Goal: Book appointment/travel/reservation

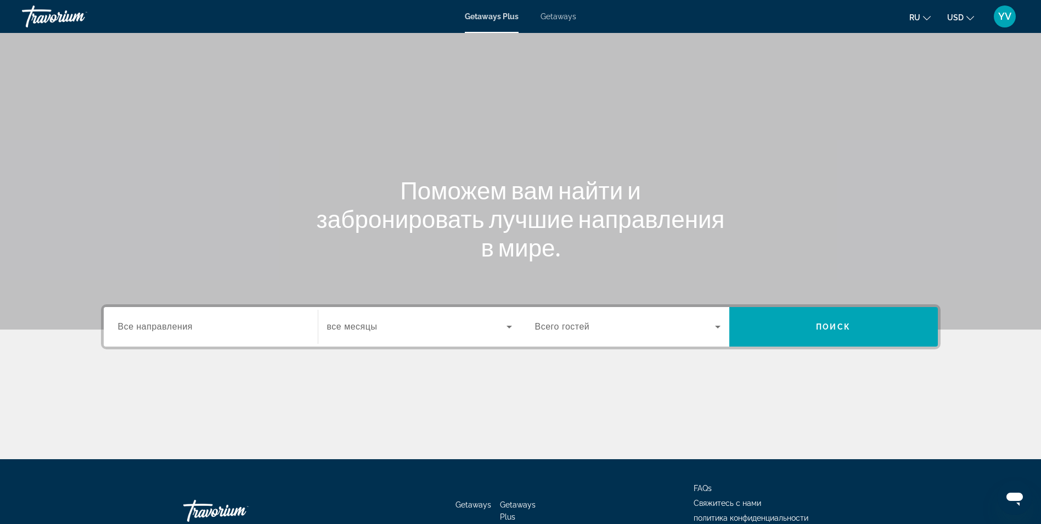
click at [169, 328] on span "Все направления" at bounding box center [155, 326] width 75 height 9
click at [169, 328] on input "Destination Все направления" at bounding box center [211, 327] width 186 height 13
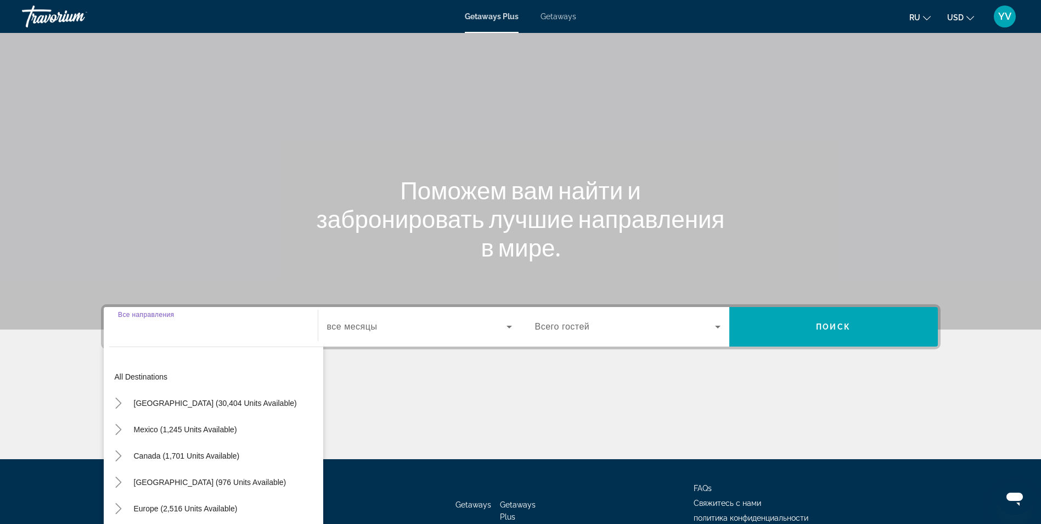
scroll to position [70, 0]
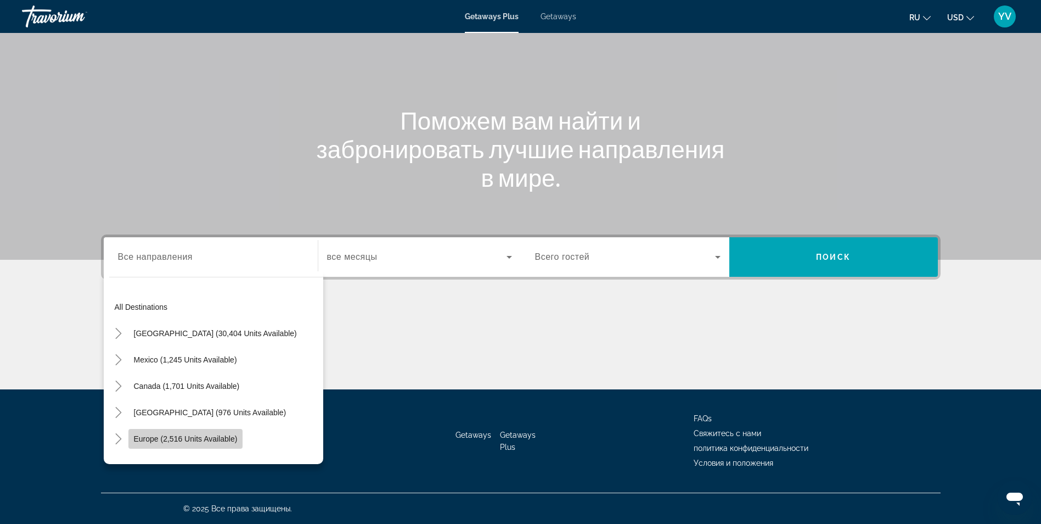
click at [192, 431] on span "Search widget" at bounding box center [185, 438] width 115 height 26
type input "**********"
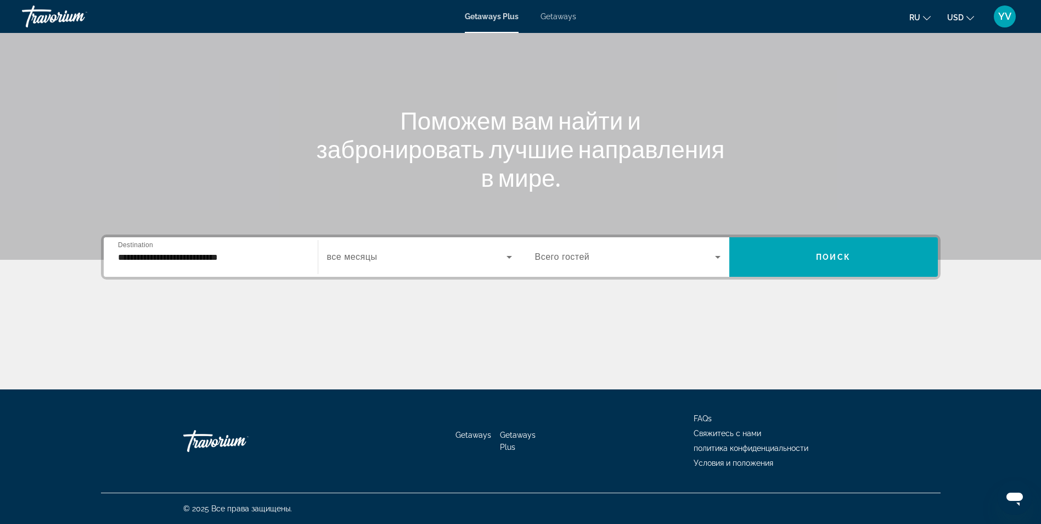
click at [377, 260] on span "все месяцы" at bounding box center [352, 256] width 50 height 9
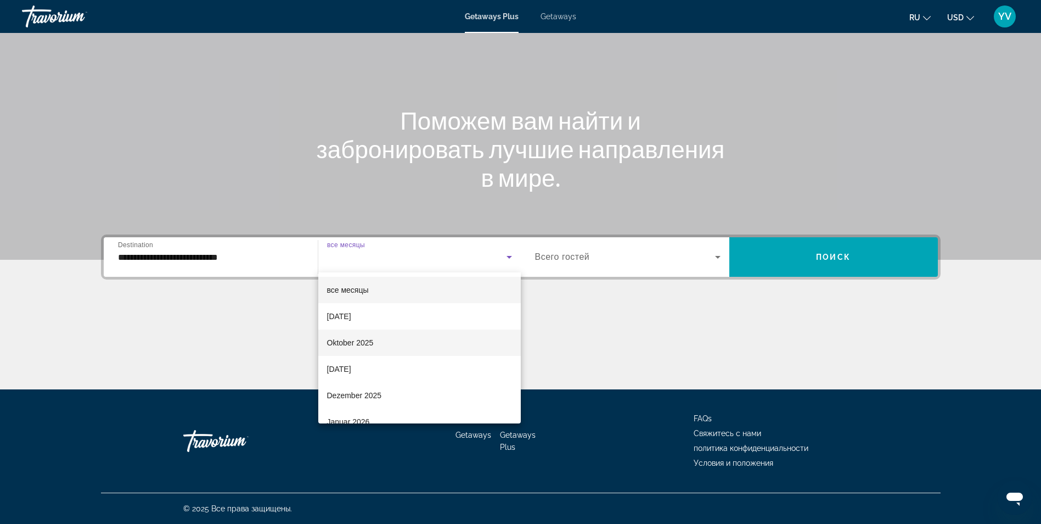
click at [362, 338] on span "Oktober 2025" at bounding box center [350, 342] width 47 height 13
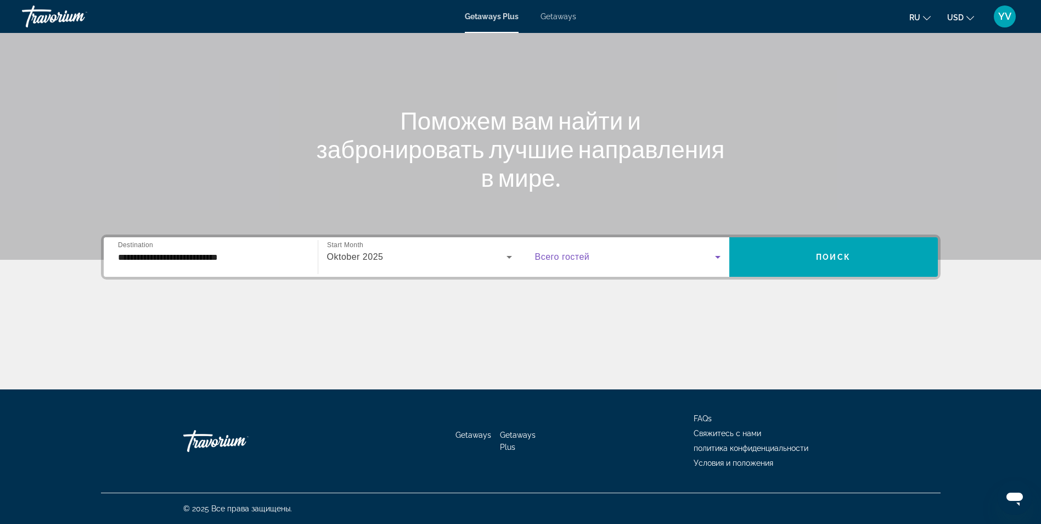
click at [717, 254] on icon "Search widget" at bounding box center [717, 256] width 13 height 13
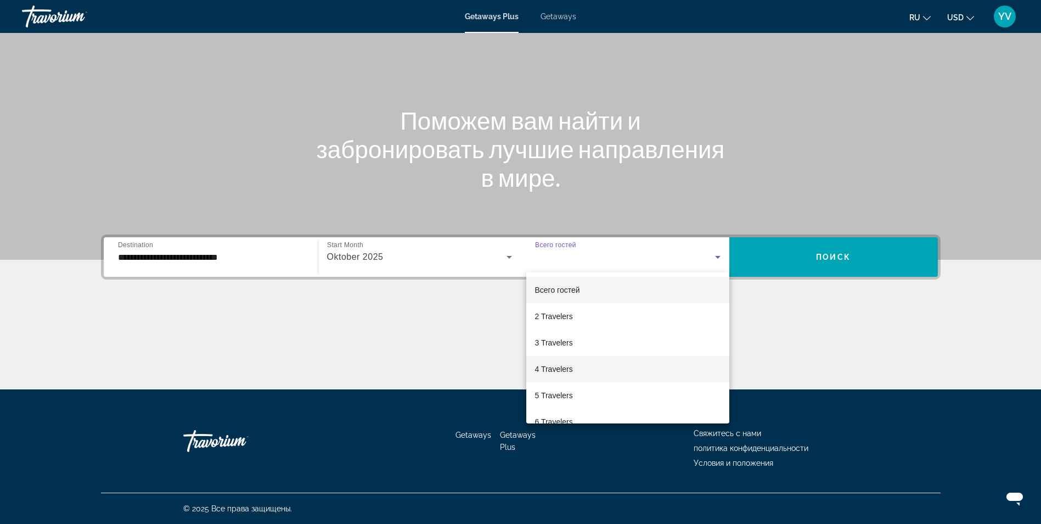
click at [564, 373] on span "4 Travelers" at bounding box center [554, 368] width 38 height 13
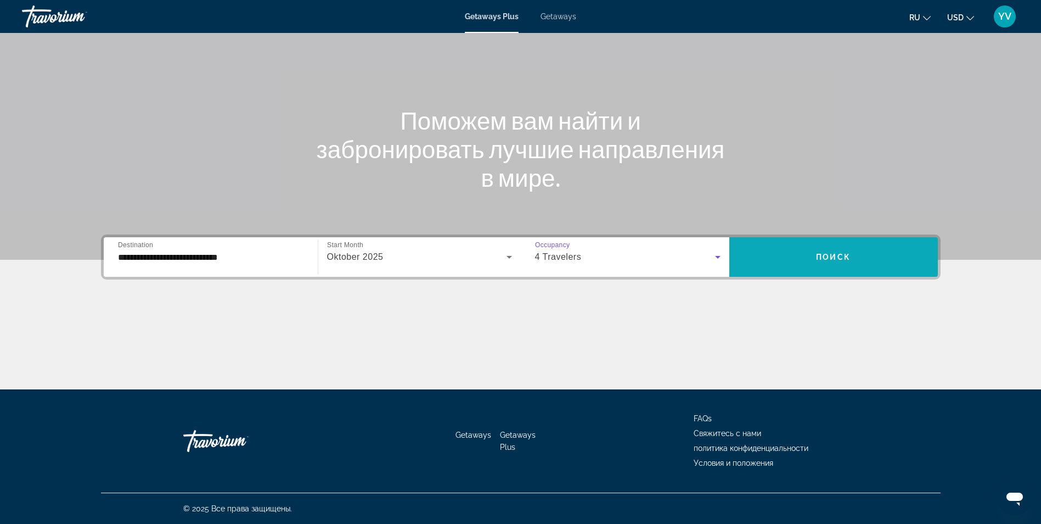
click at [841, 265] on span "Search widget" at bounding box center [833, 257] width 209 height 26
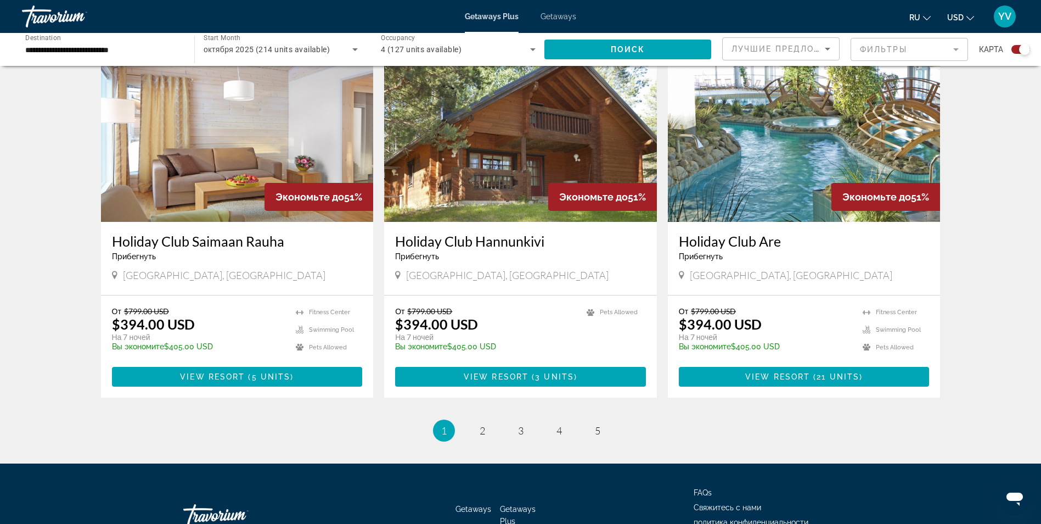
scroll to position [1537, 0]
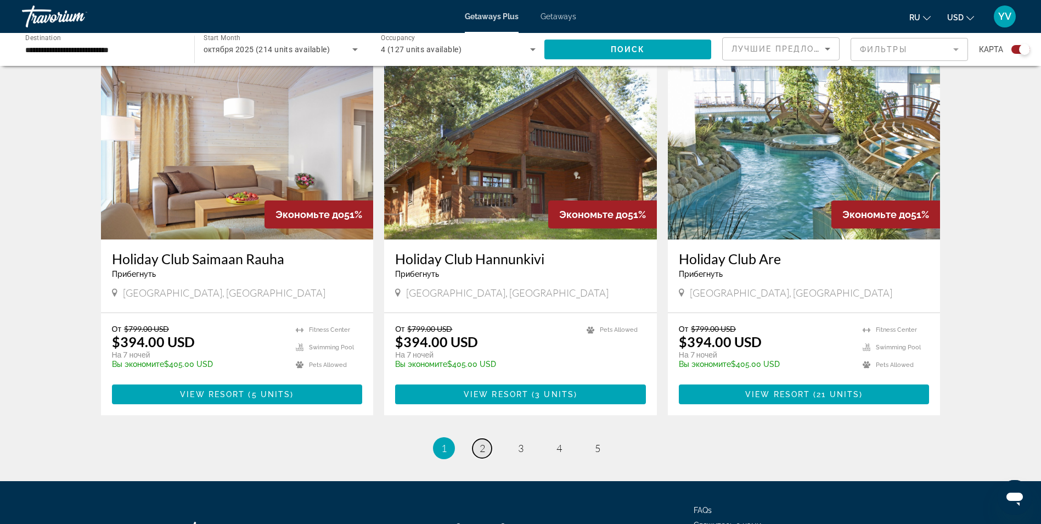
click at [486, 439] on link "page 2" at bounding box center [482, 448] width 19 height 19
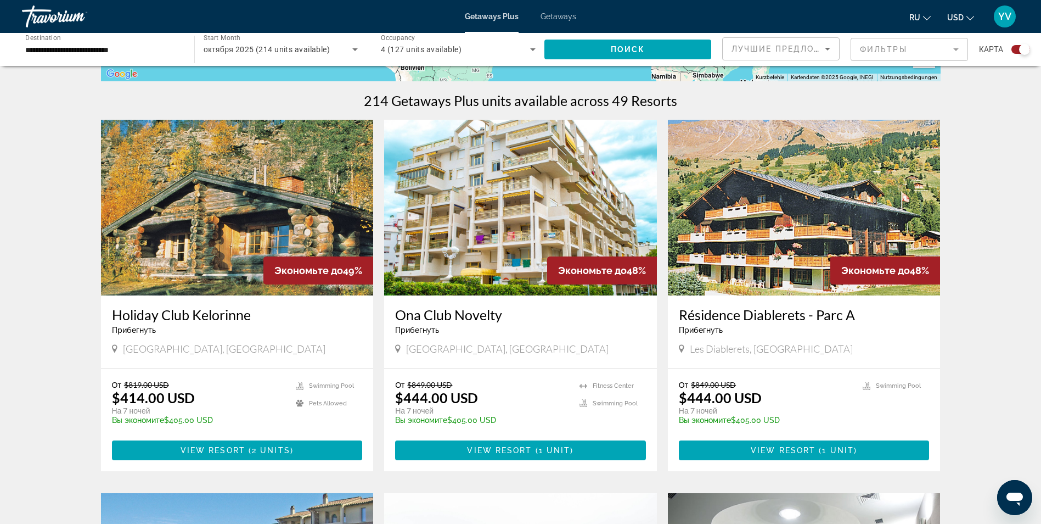
scroll to position [329, 0]
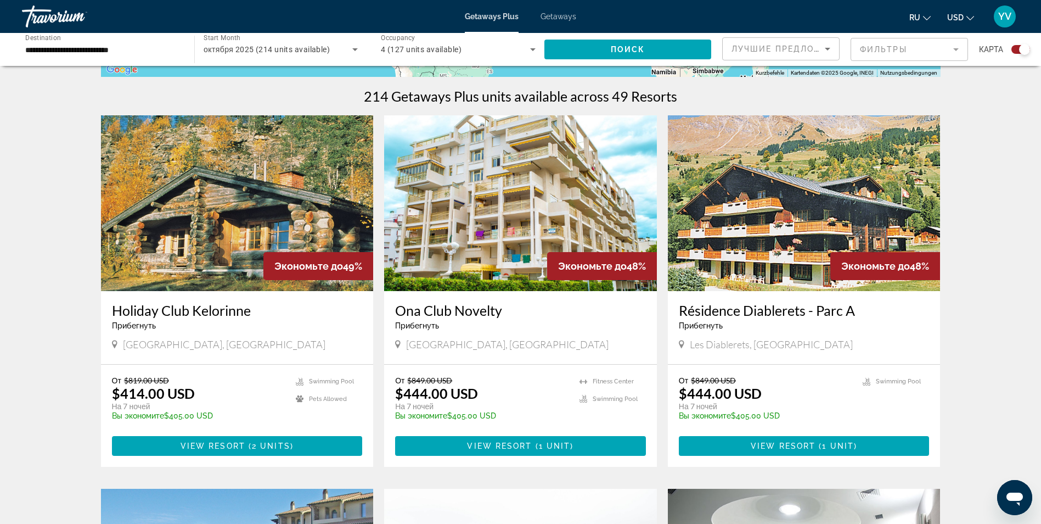
click at [215, 195] on img "Main content" at bounding box center [237, 203] width 273 height 176
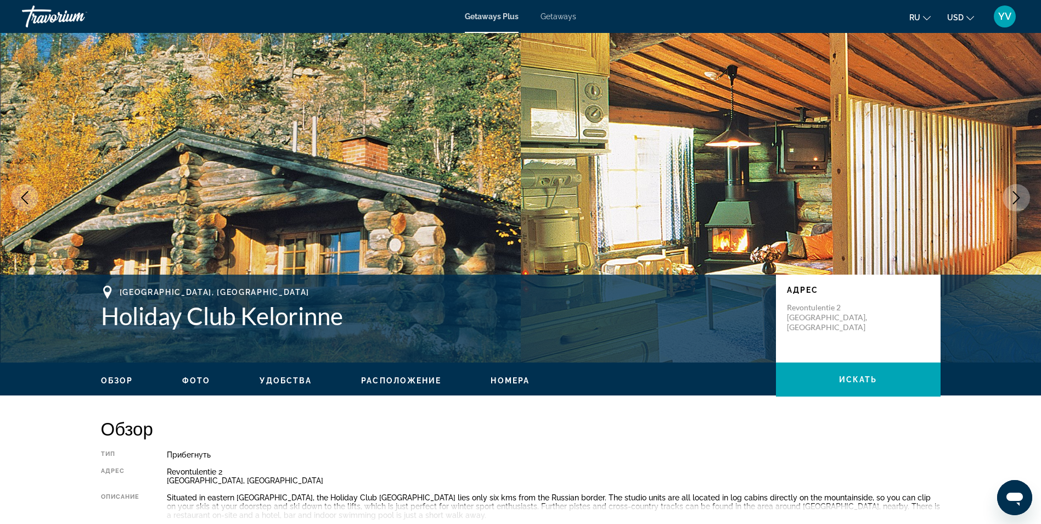
click at [1009, 198] on button "Next image" at bounding box center [1016, 197] width 27 height 27
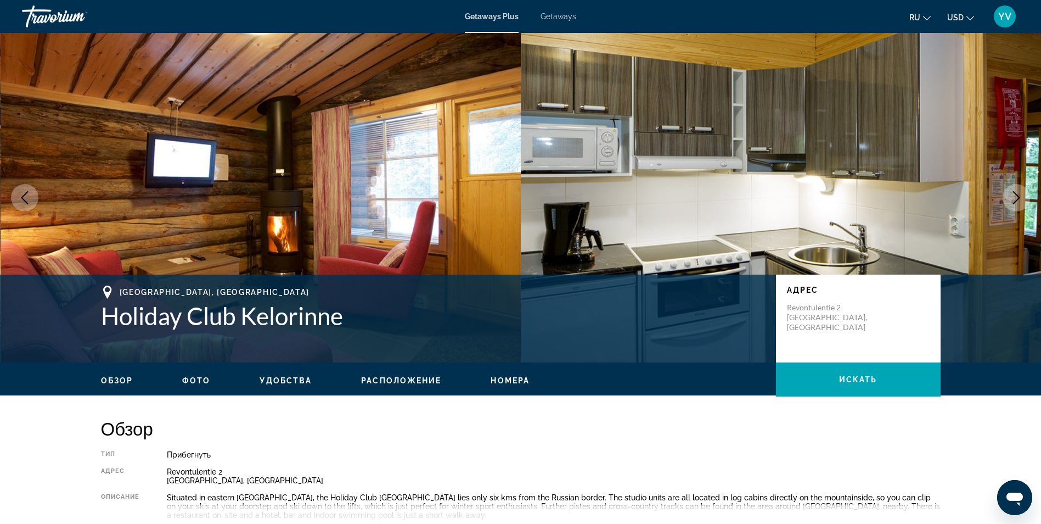
click at [1007, 199] on button "Next image" at bounding box center [1016, 197] width 27 height 27
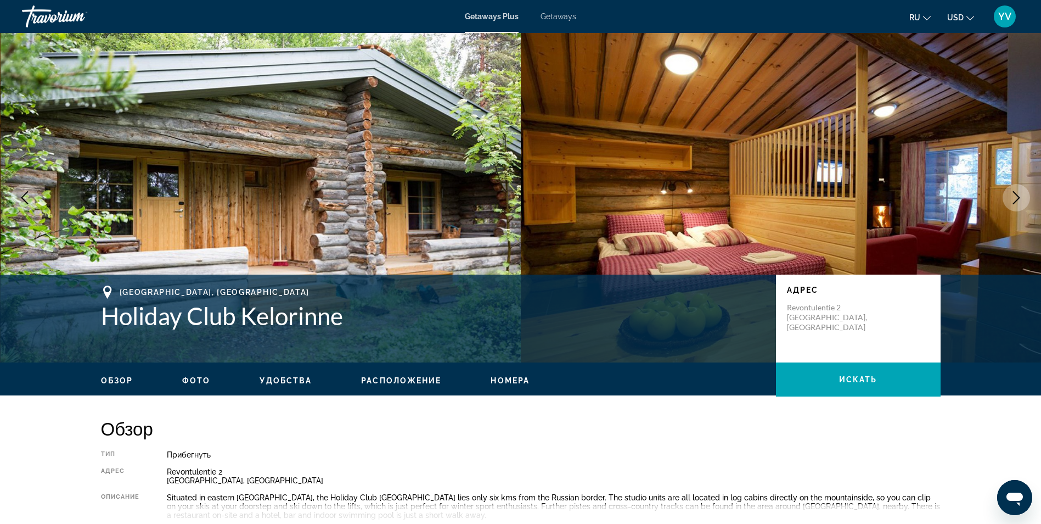
click at [1004, 200] on button "Next image" at bounding box center [1016, 197] width 27 height 27
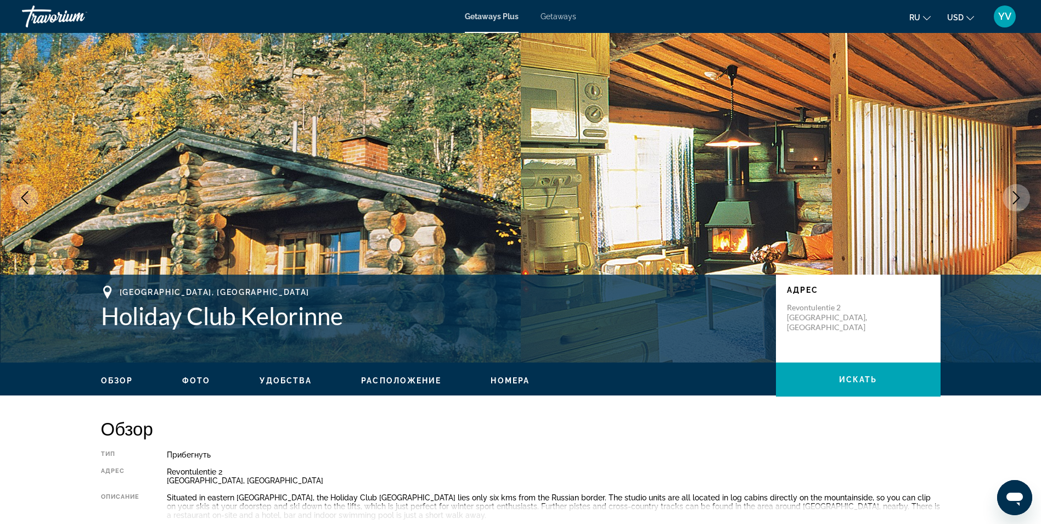
click at [1018, 201] on icon "Next image" at bounding box center [1016, 197] width 13 height 13
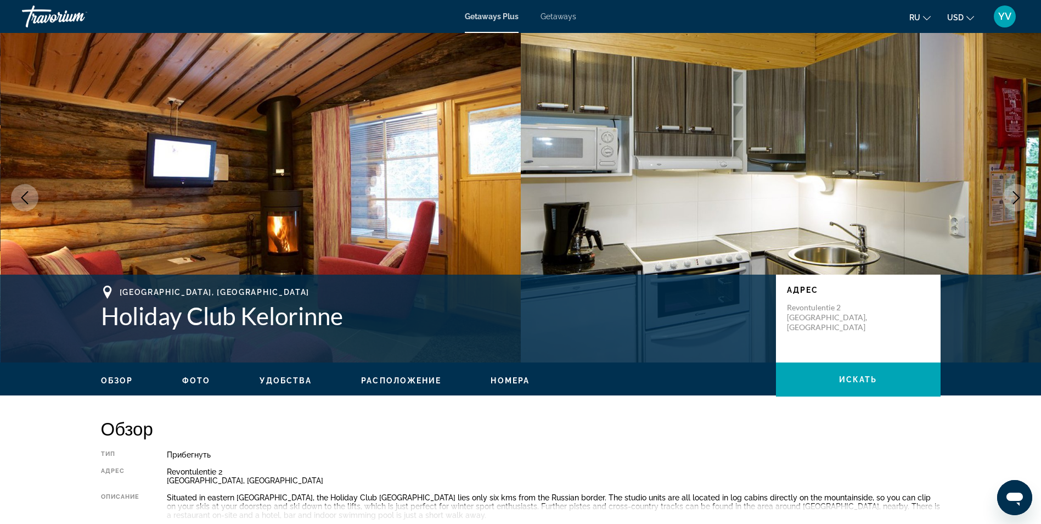
click at [1018, 201] on icon "Next image" at bounding box center [1016, 197] width 13 height 13
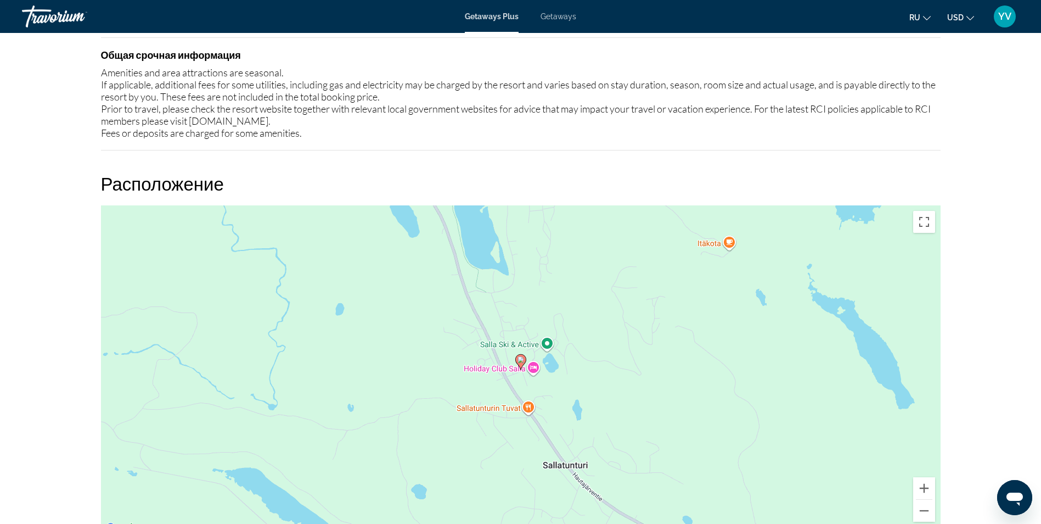
scroll to position [1043, 0]
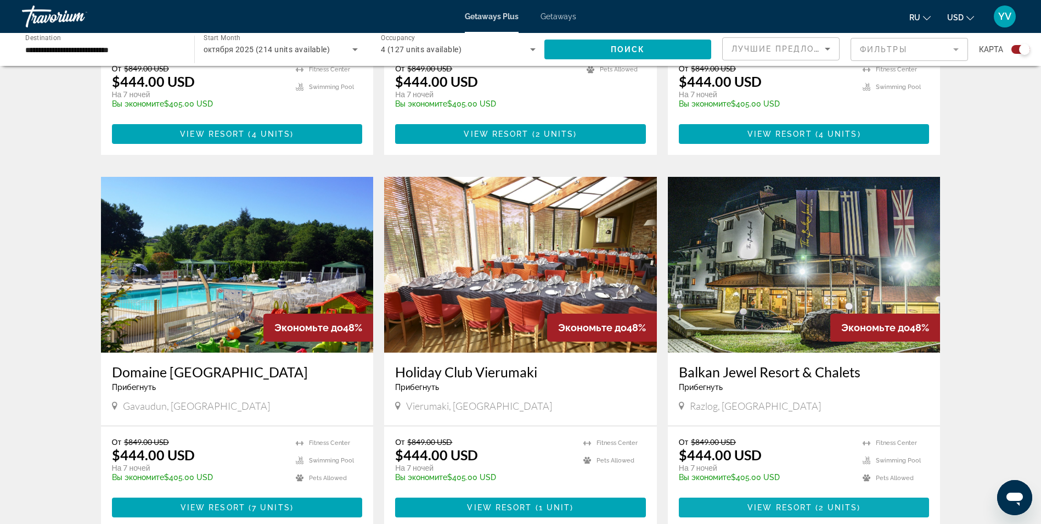
scroll to position [1098, 0]
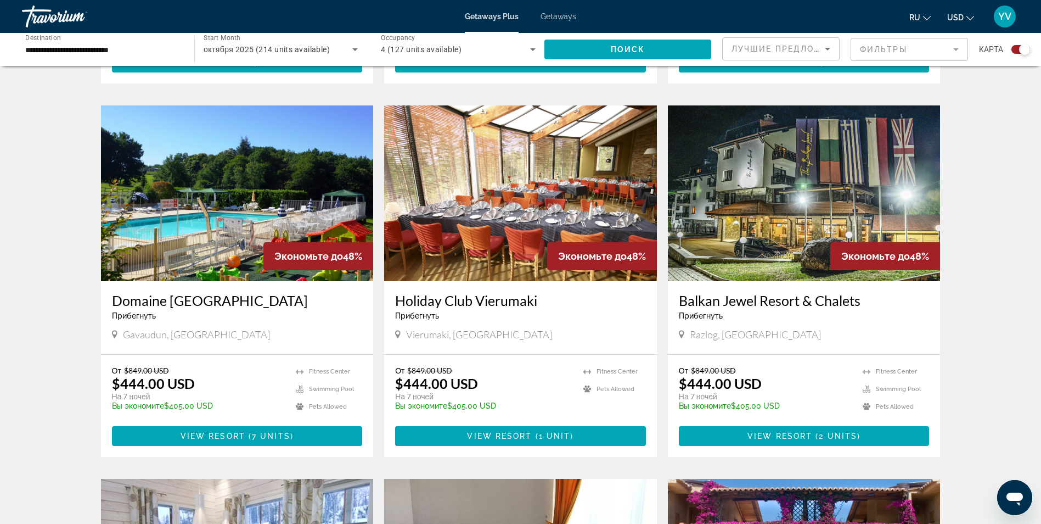
click at [925, 16] on icon "Change language" at bounding box center [927, 18] width 8 height 8
click at [903, 118] on button "русский" at bounding box center [898, 115] width 49 height 14
click at [969, 18] on icon "Change currency" at bounding box center [971, 18] width 8 height 8
click at [938, 94] on button "EUR (€)" at bounding box center [939, 101] width 54 height 14
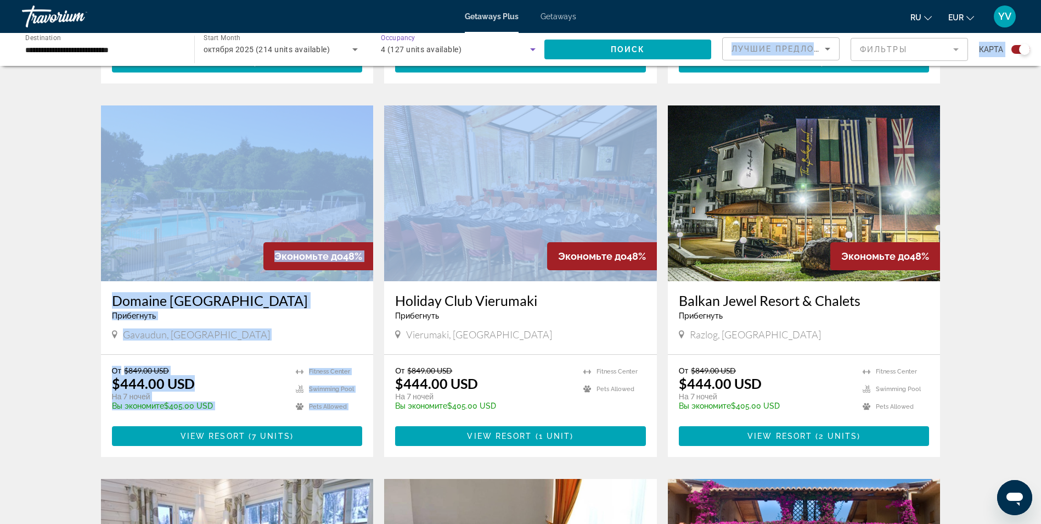
drag, startPoint x: 498, startPoint y: 53, endPoint x: 515, endPoint y: 145, distance: 93.7
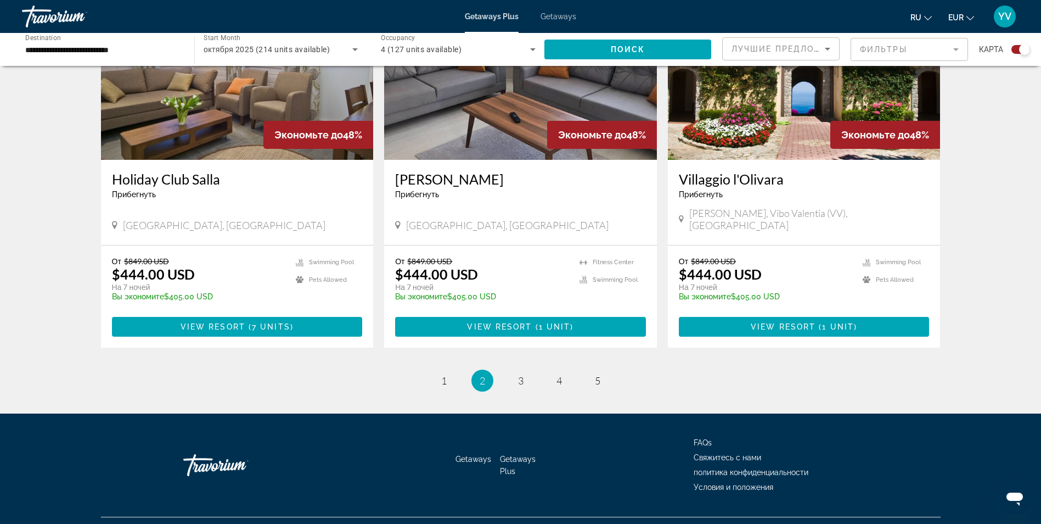
scroll to position [1537, 0]
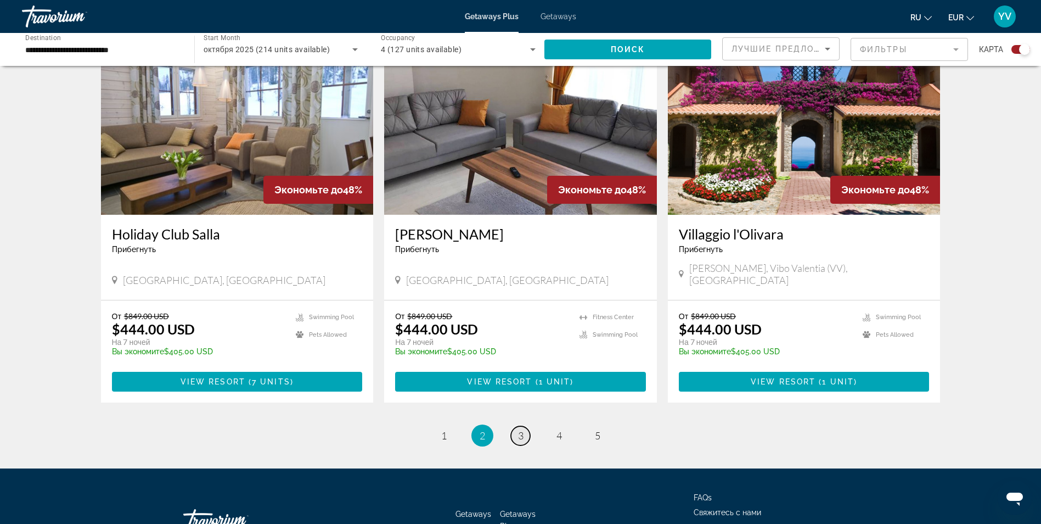
click at [520, 426] on link "page 3" at bounding box center [520, 435] width 19 height 19
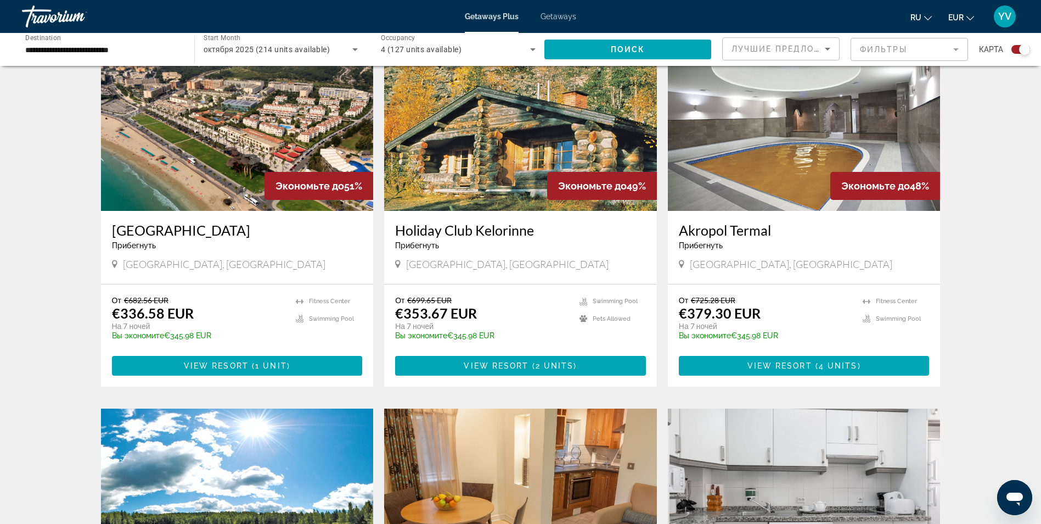
scroll to position [384, 0]
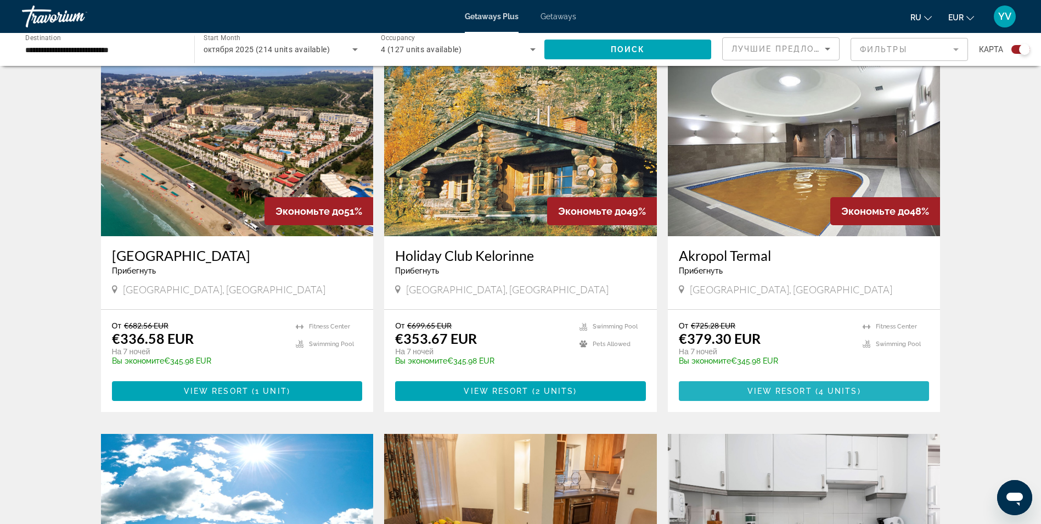
click at [769, 386] on span "View Resort" at bounding box center [780, 390] width 65 height 9
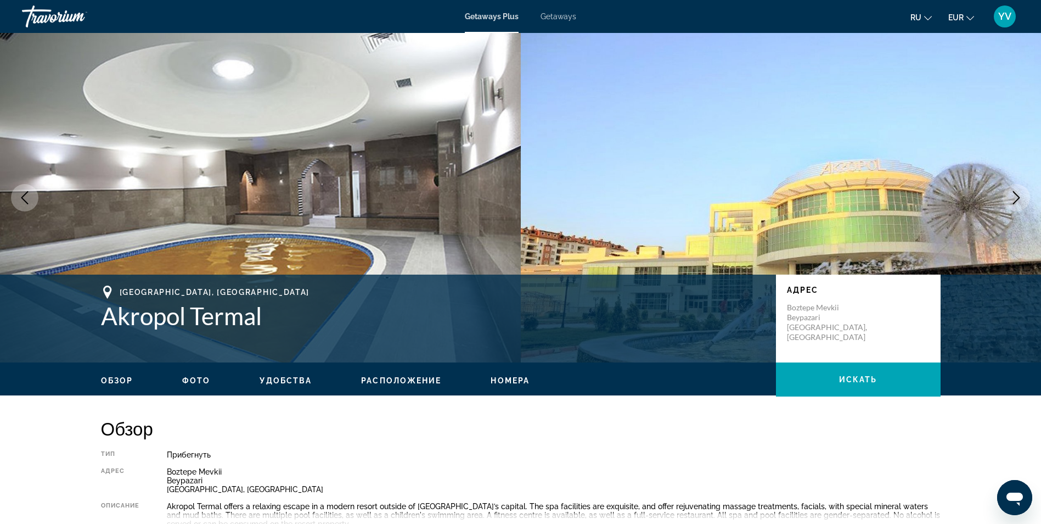
click at [1013, 194] on icon "Next image" at bounding box center [1016, 197] width 13 height 13
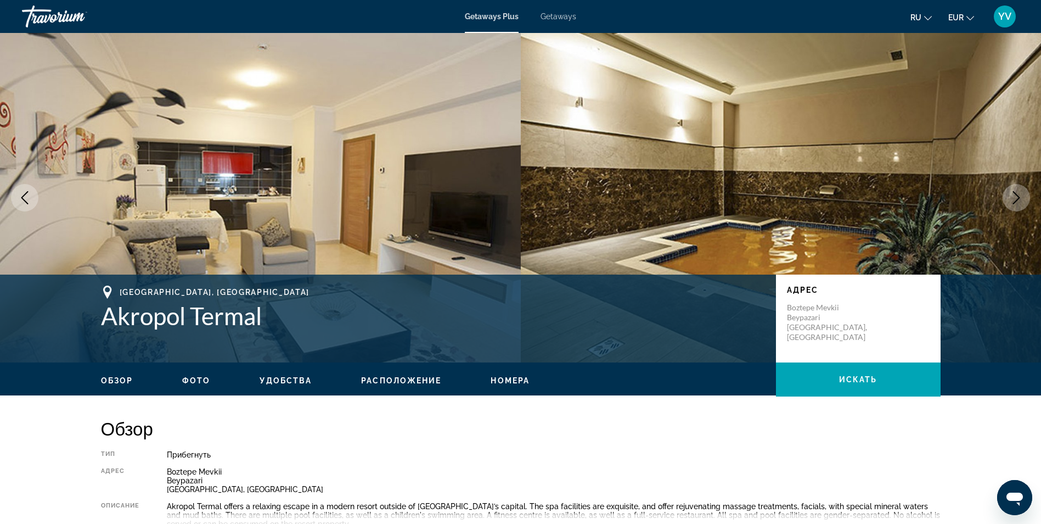
click at [1006, 194] on button "Next image" at bounding box center [1016, 197] width 27 height 27
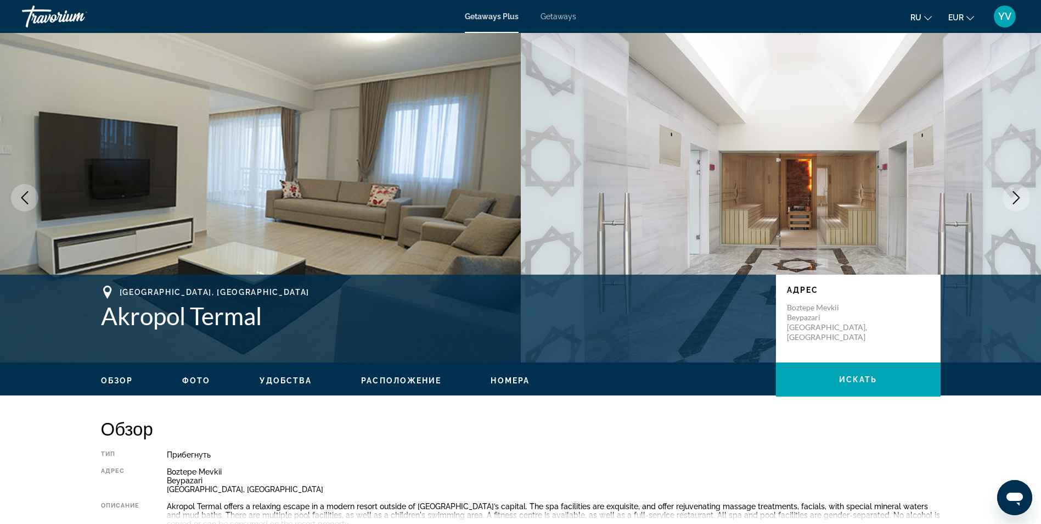
click at [1012, 197] on icon "Next image" at bounding box center [1016, 197] width 13 height 13
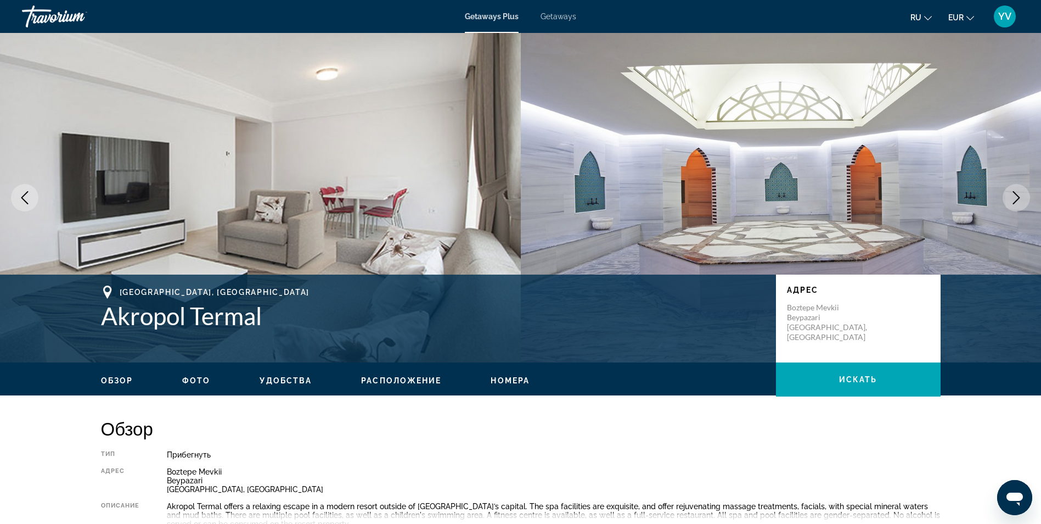
click at [1012, 197] on icon "Next image" at bounding box center [1016, 197] width 13 height 13
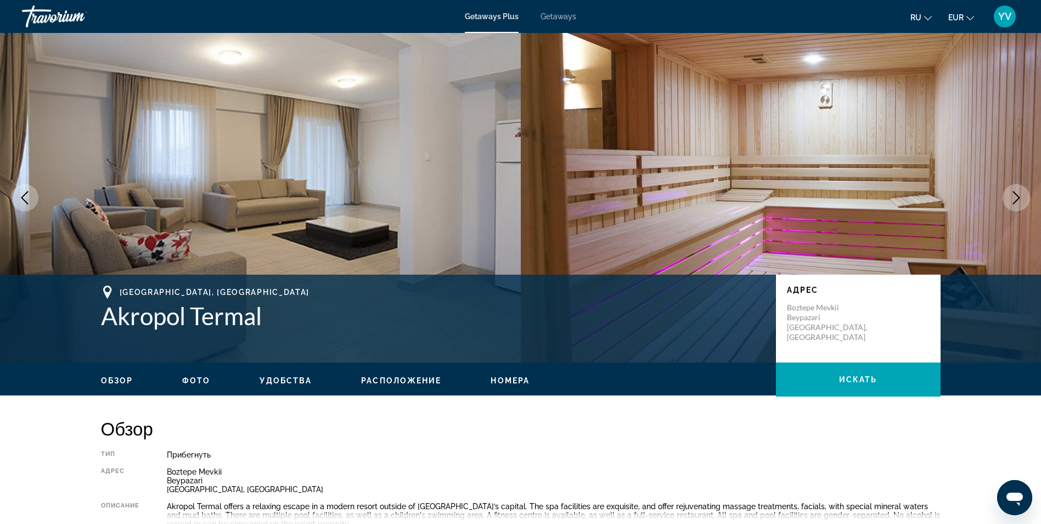
click at [1012, 197] on icon "Next image" at bounding box center [1016, 197] width 13 height 13
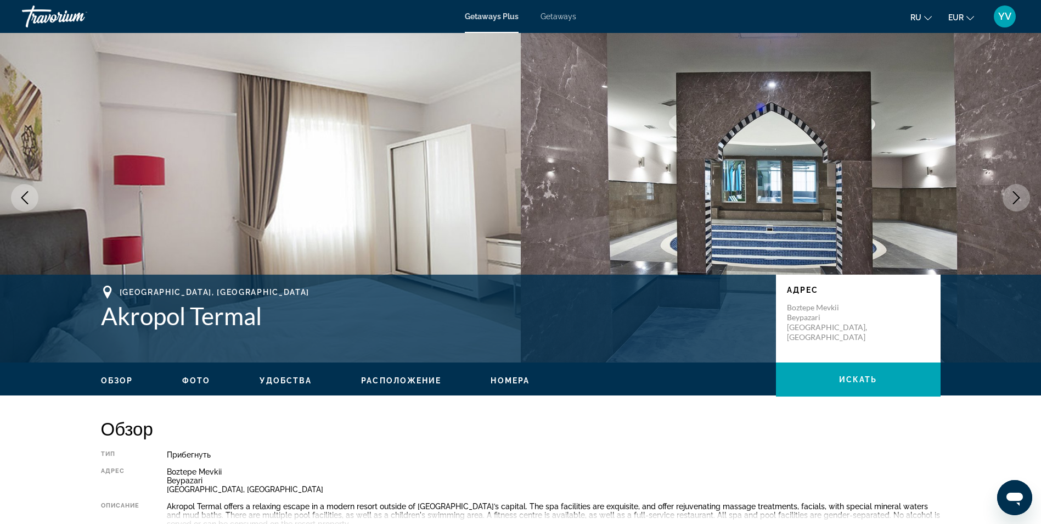
click at [1012, 197] on icon "Next image" at bounding box center [1016, 197] width 13 height 13
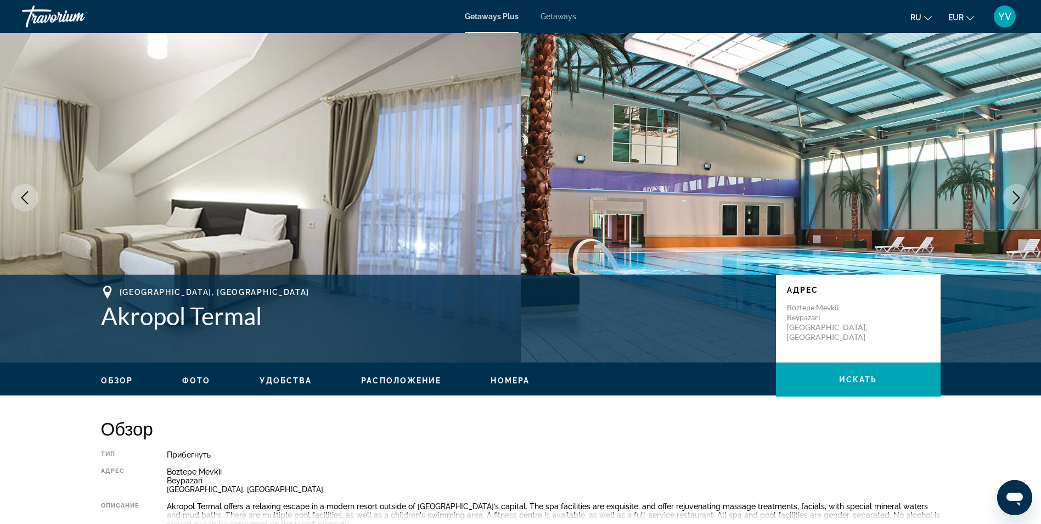
click at [1012, 197] on icon "Next image" at bounding box center [1016, 197] width 13 height 13
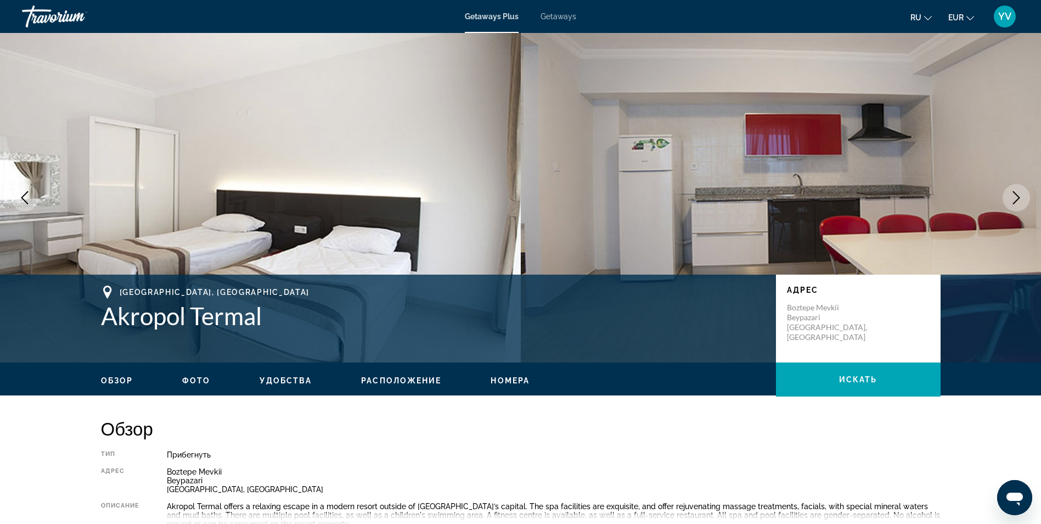
click at [1012, 197] on icon "Next image" at bounding box center [1016, 197] width 13 height 13
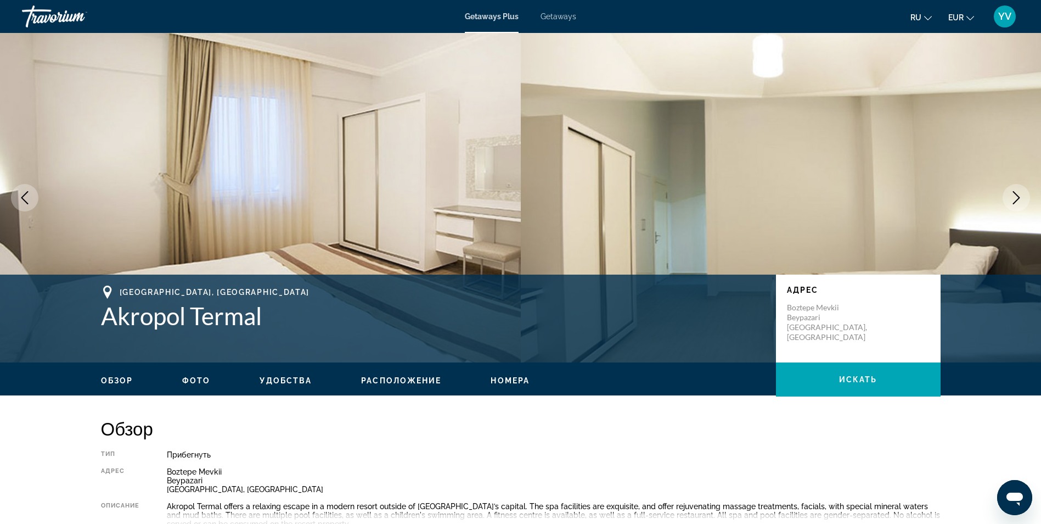
click at [1012, 197] on icon "Next image" at bounding box center [1016, 197] width 13 height 13
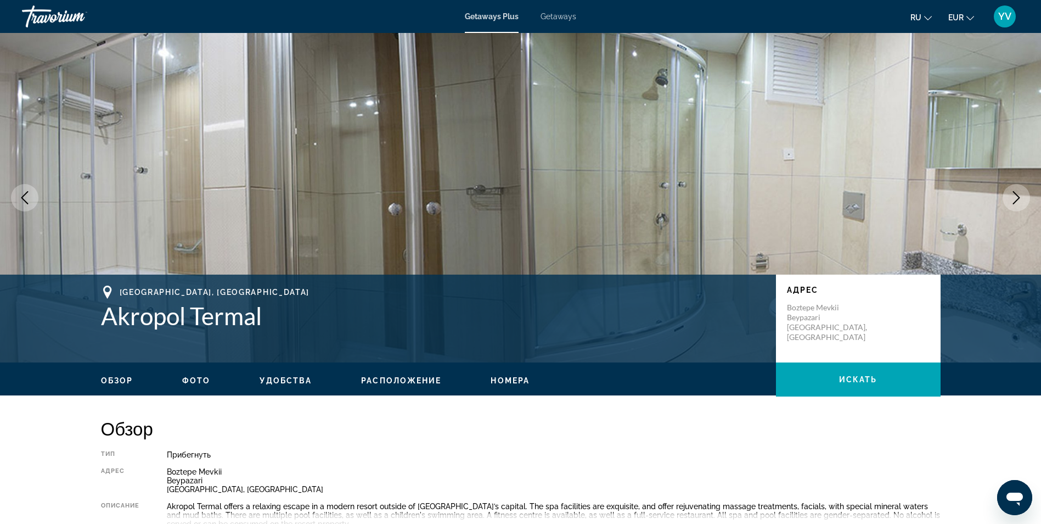
click at [1012, 197] on icon "Next image" at bounding box center [1016, 197] width 13 height 13
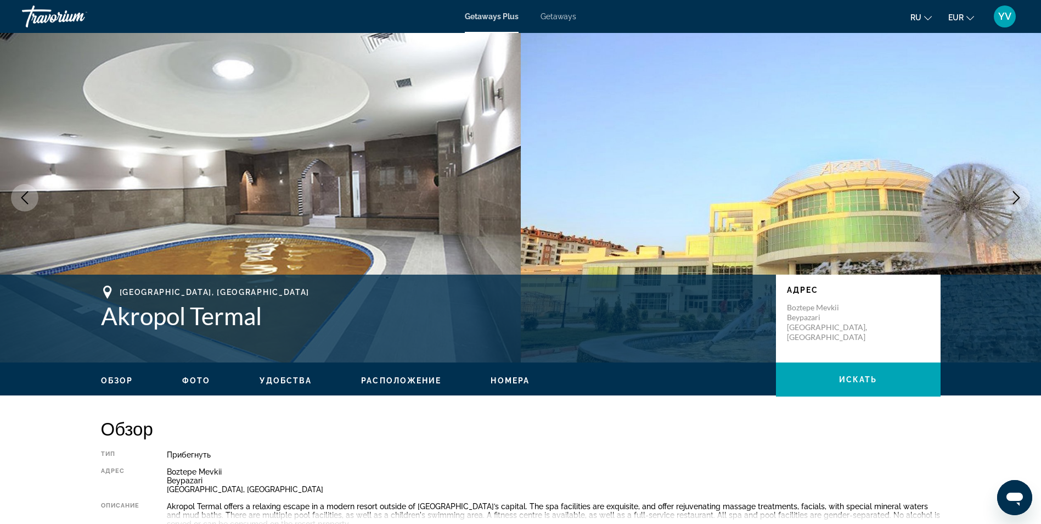
click at [1012, 197] on icon "Next image" at bounding box center [1016, 197] width 13 height 13
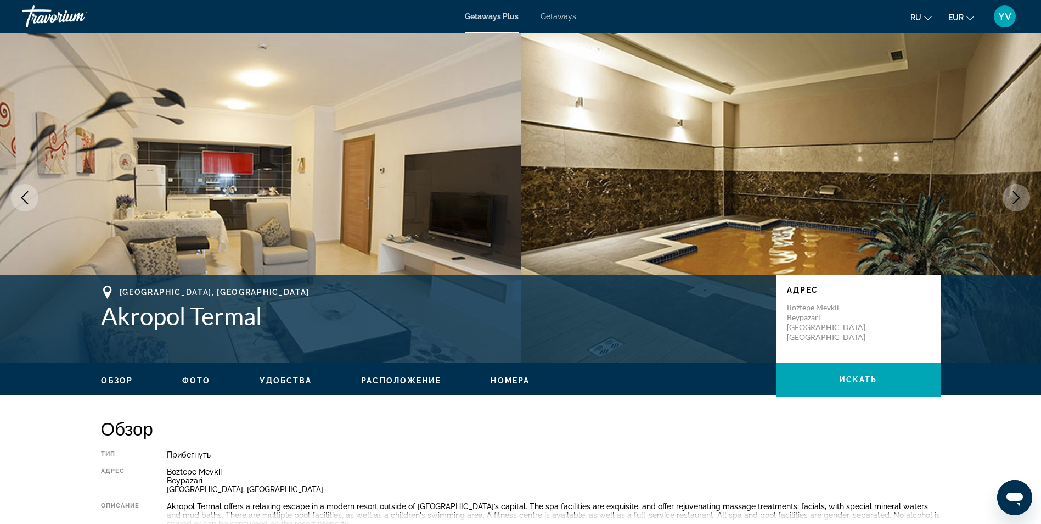
click at [1012, 197] on icon "Next image" at bounding box center [1016, 197] width 13 height 13
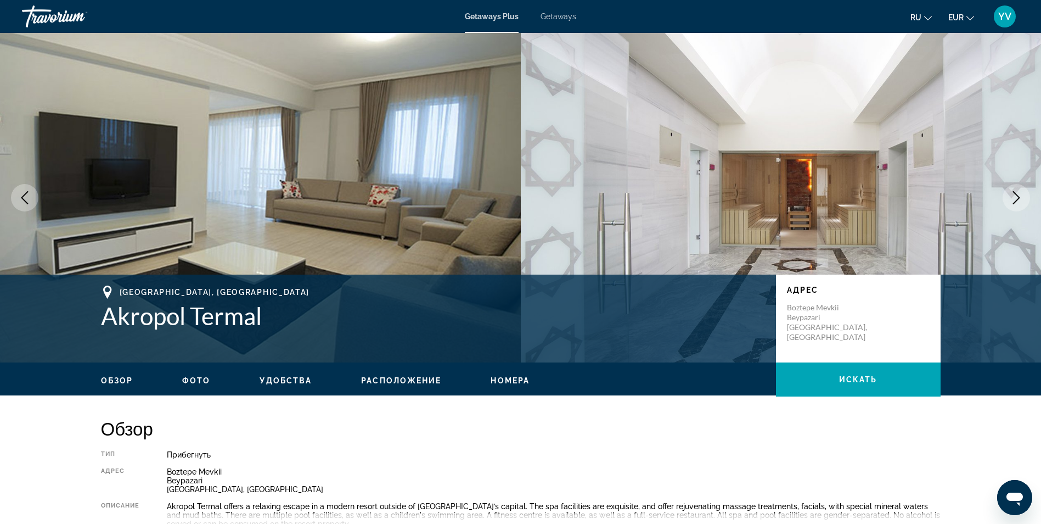
click at [1013, 195] on icon "Next image" at bounding box center [1016, 197] width 13 height 13
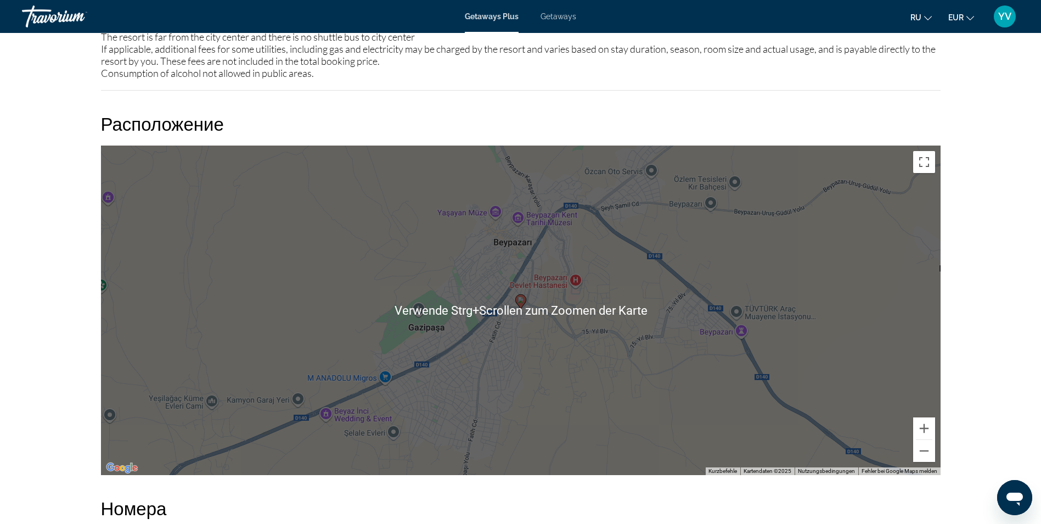
scroll to position [1262, 0]
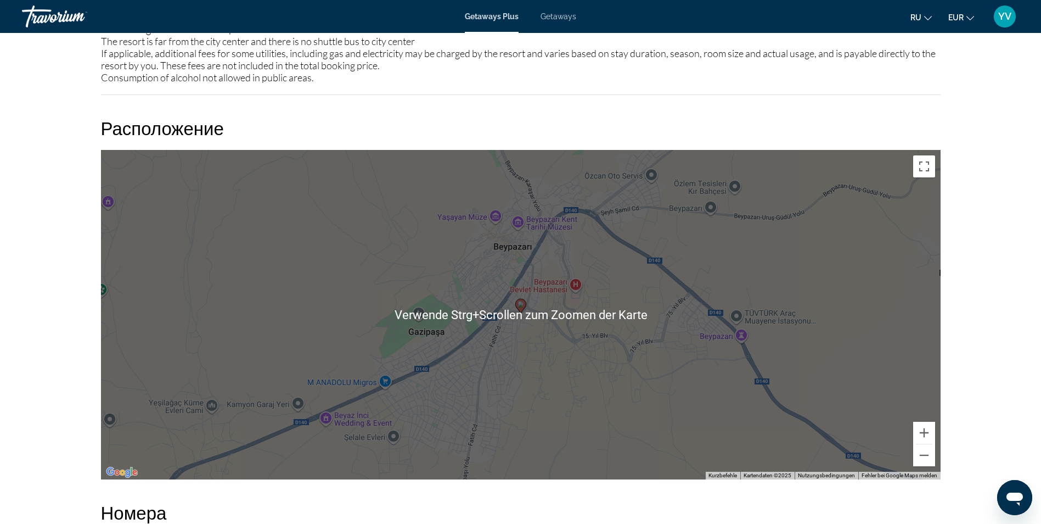
click at [518, 312] on gmp-advanced-marker "Main content" at bounding box center [520, 306] width 11 height 16
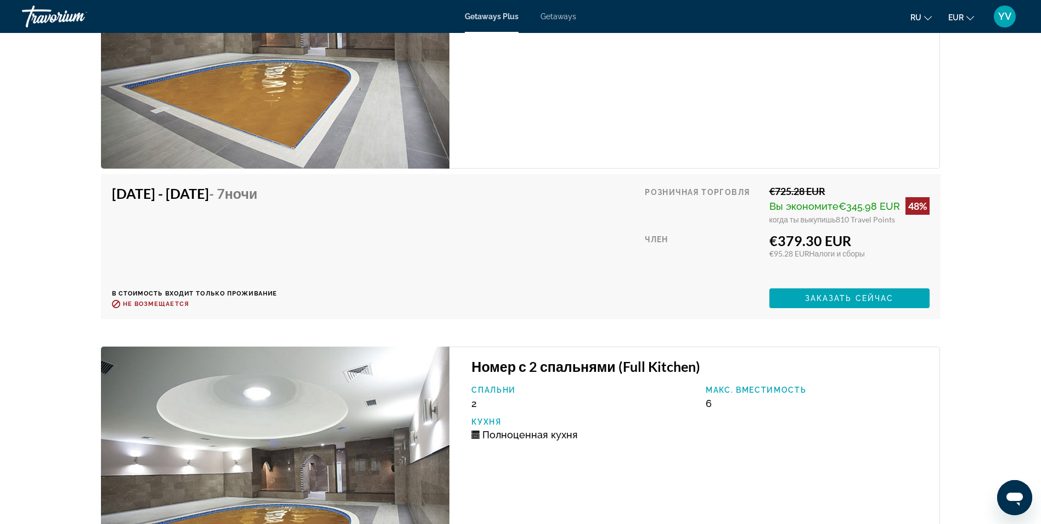
scroll to position [2141, 0]
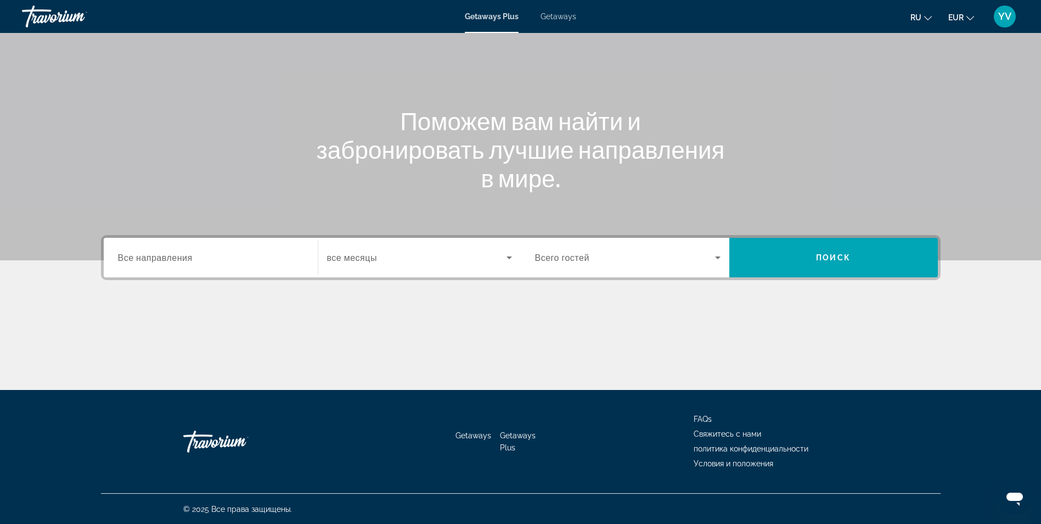
scroll to position [70, 0]
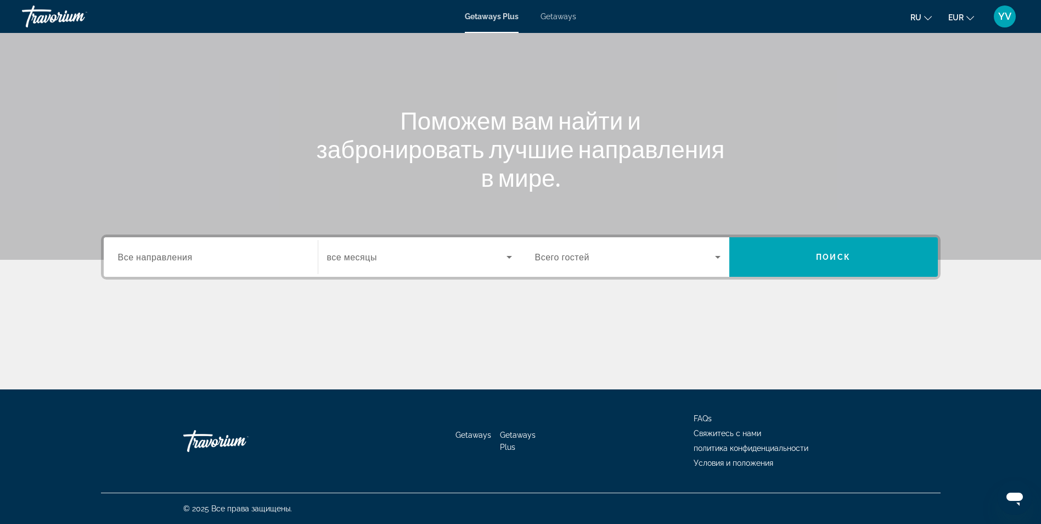
click at [557, 19] on span "Getaways" at bounding box center [559, 16] width 36 height 9
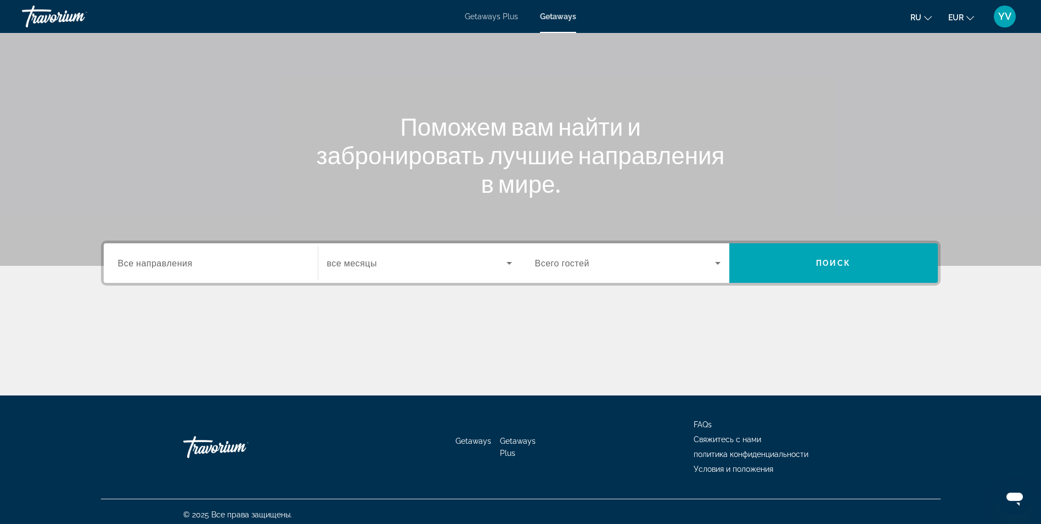
scroll to position [70, 0]
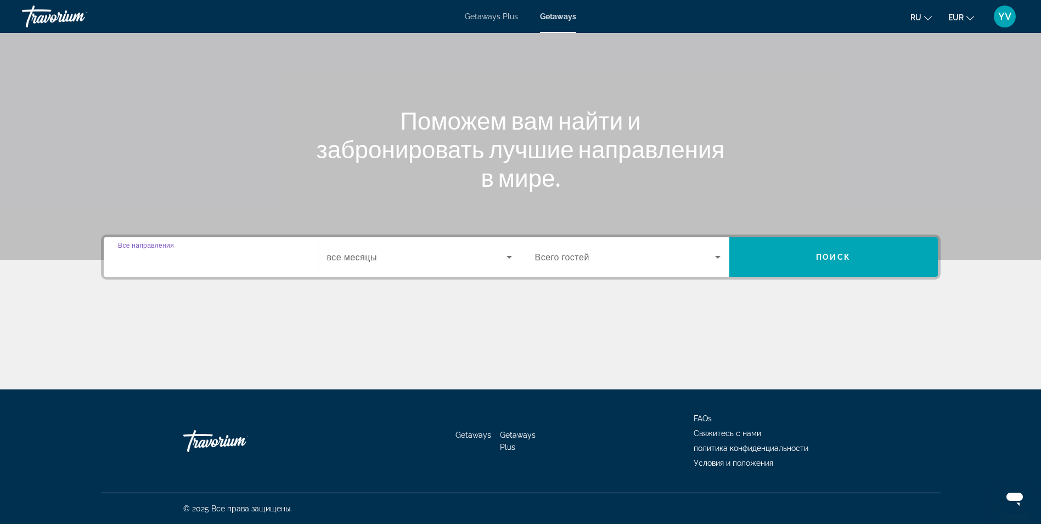
click at [217, 260] on input "Destination Все направления" at bounding box center [211, 257] width 186 height 13
click at [150, 257] on input "Destination Все направления" at bounding box center [211, 257] width 186 height 13
drag, startPoint x: 195, startPoint y: 277, endPoint x: 181, endPoint y: 272, distance: 15.1
click at [181, 273] on div "Search widget" at bounding box center [214, 279] width 220 height 17
click at [174, 269] on div "Search widget" at bounding box center [211, 256] width 186 height 31
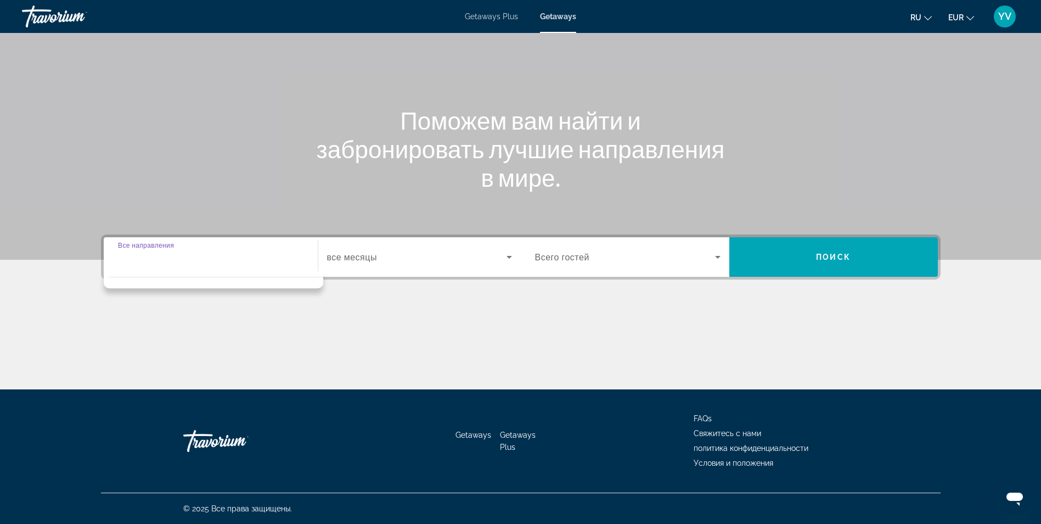
click at [492, 15] on span "Getaways Plus" at bounding box center [491, 16] width 53 height 9
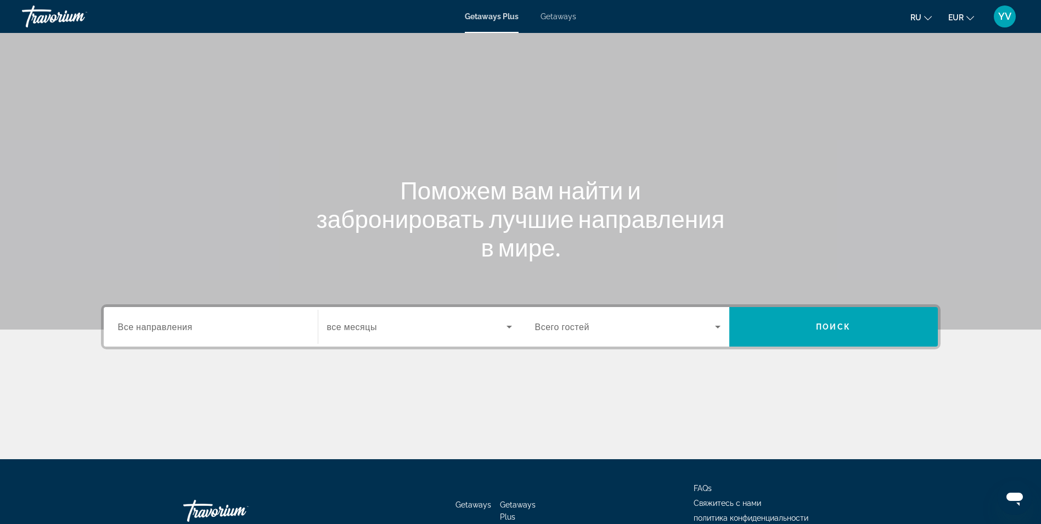
click at [143, 330] on span "Все направления" at bounding box center [155, 326] width 75 height 10
click at [143, 330] on input "Destination Все направления" at bounding box center [211, 327] width 186 height 13
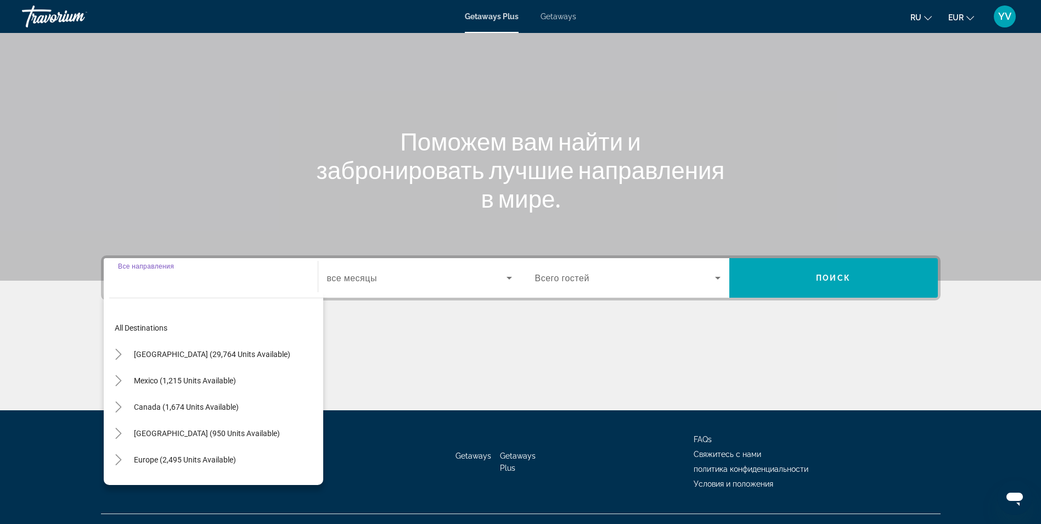
scroll to position [70, 0]
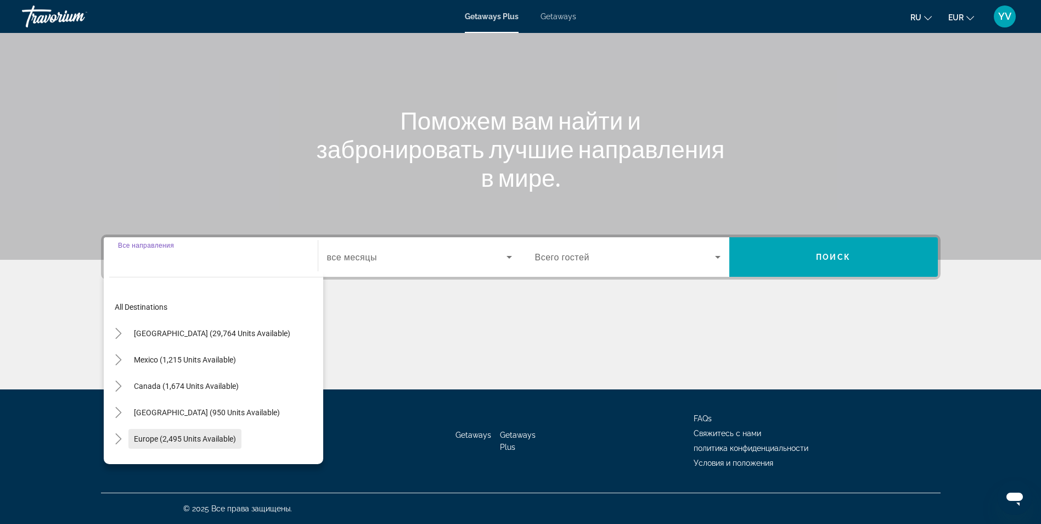
click at [187, 432] on span "Search widget" at bounding box center [184, 438] width 113 height 26
type input "**********"
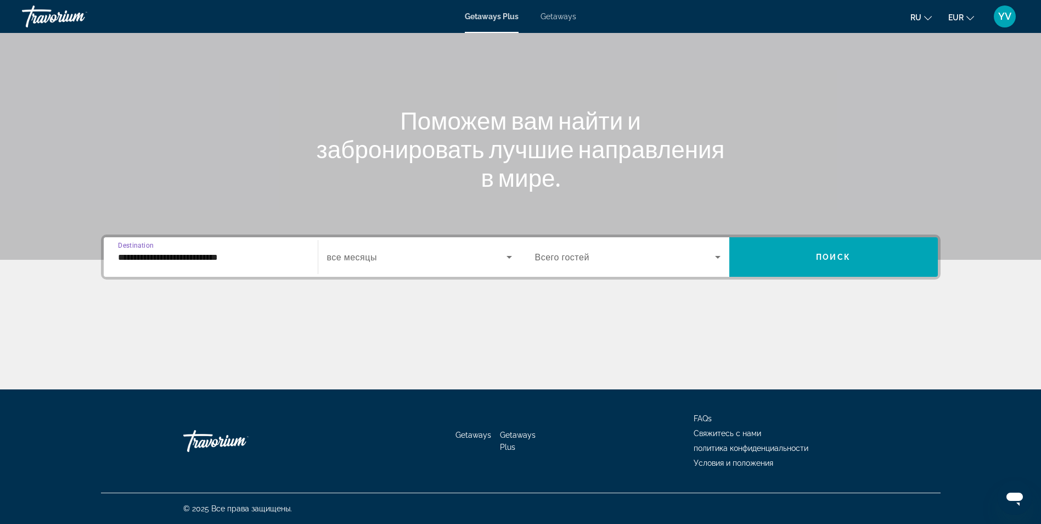
click at [509, 255] on icon "Search widget" at bounding box center [509, 256] width 13 height 13
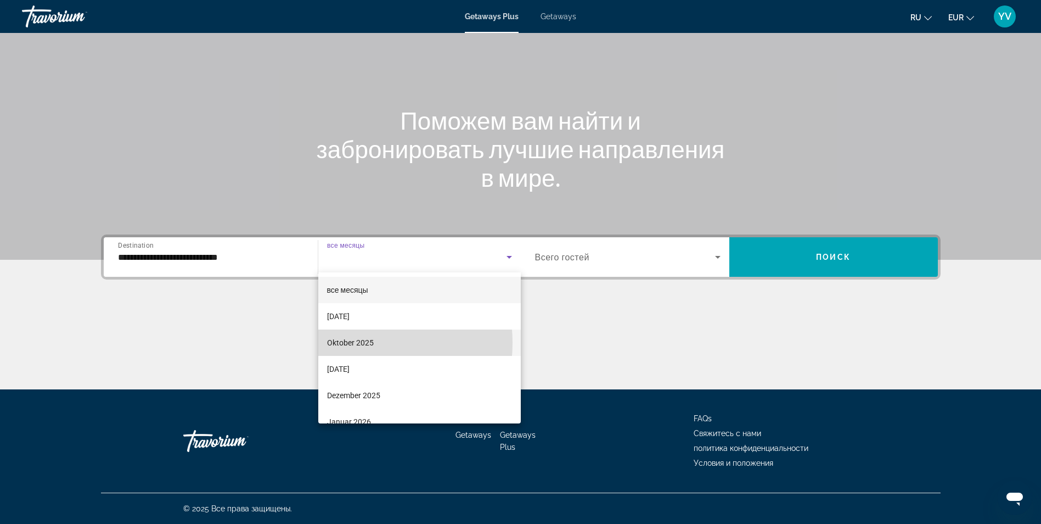
click at [347, 342] on span "Oktober 2025" at bounding box center [350, 342] width 47 height 13
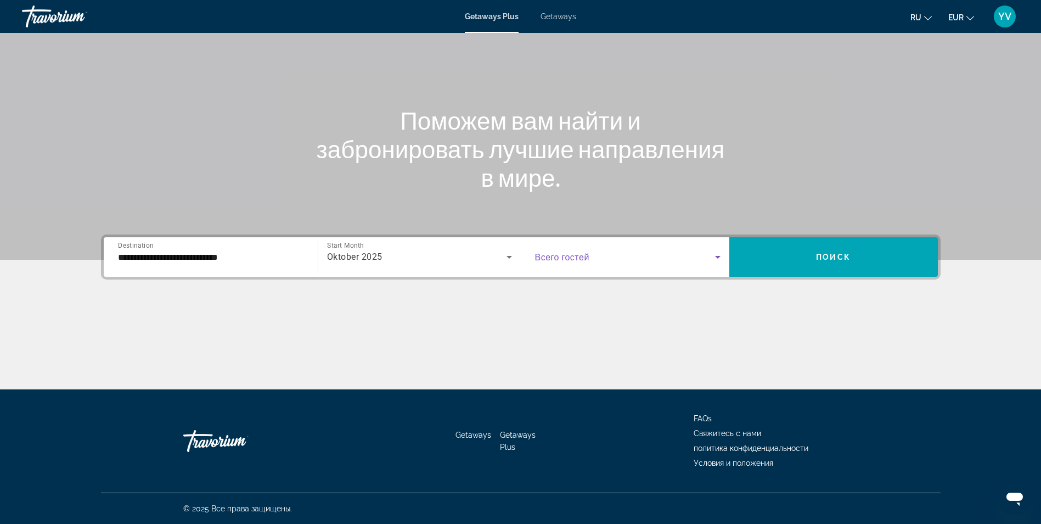
click at [717, 256] on icon "Search widget" at bounding box center [717, 257] width 5 height 3
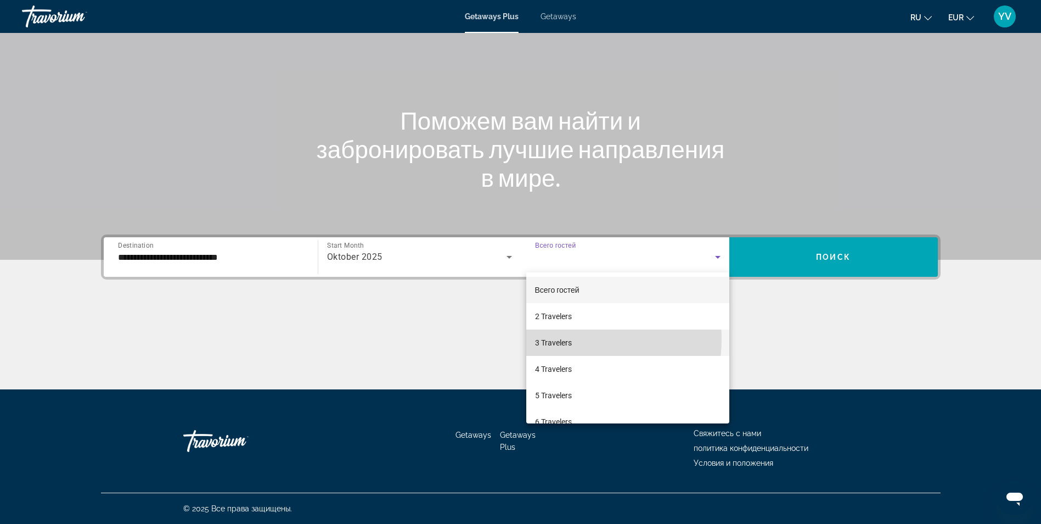
click at [564, 339] on span "3 Travelers" at bounding box center [553, 342] width 37 height 13
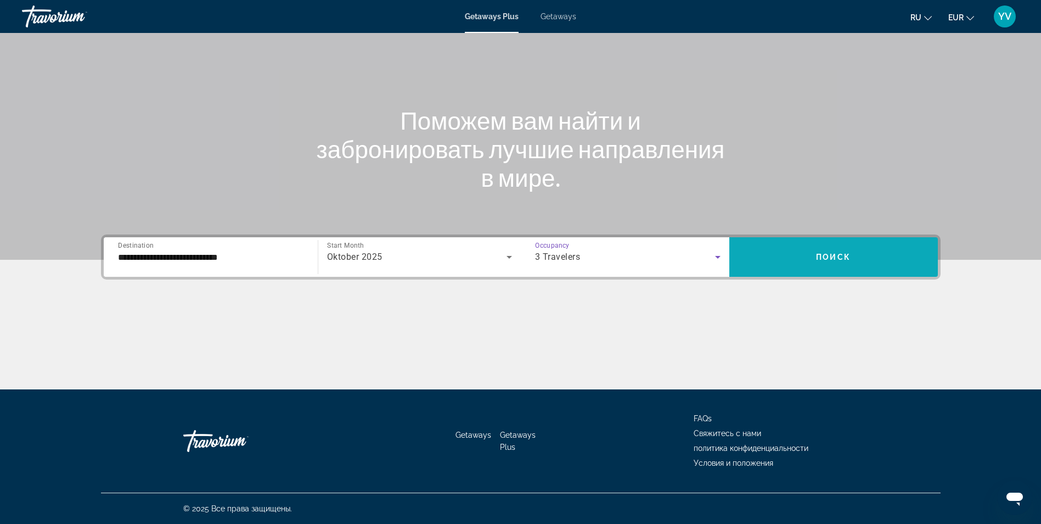
click at [866, 259] on span "Search widget" at bounding box center [833, 257] width 209 height 26
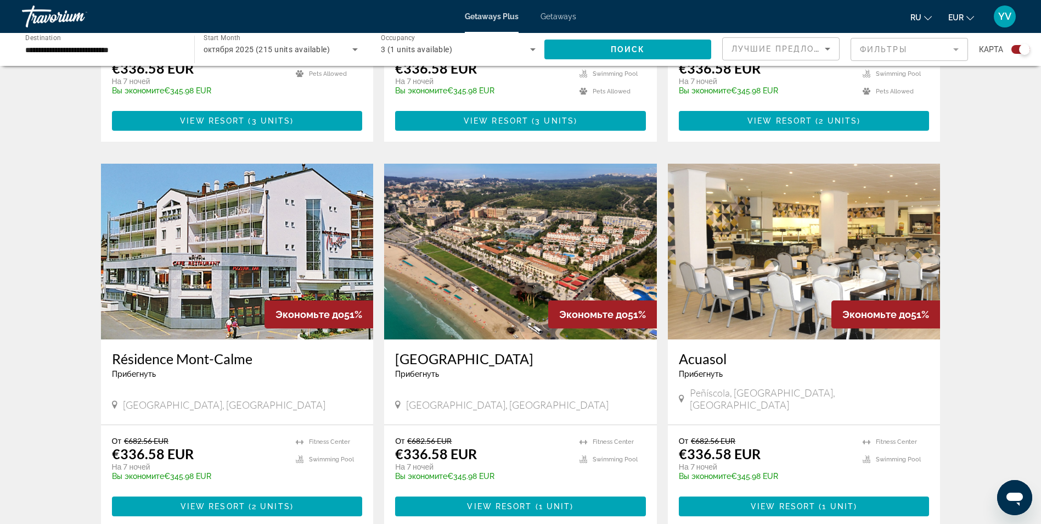
scroll to position [1427, 0]
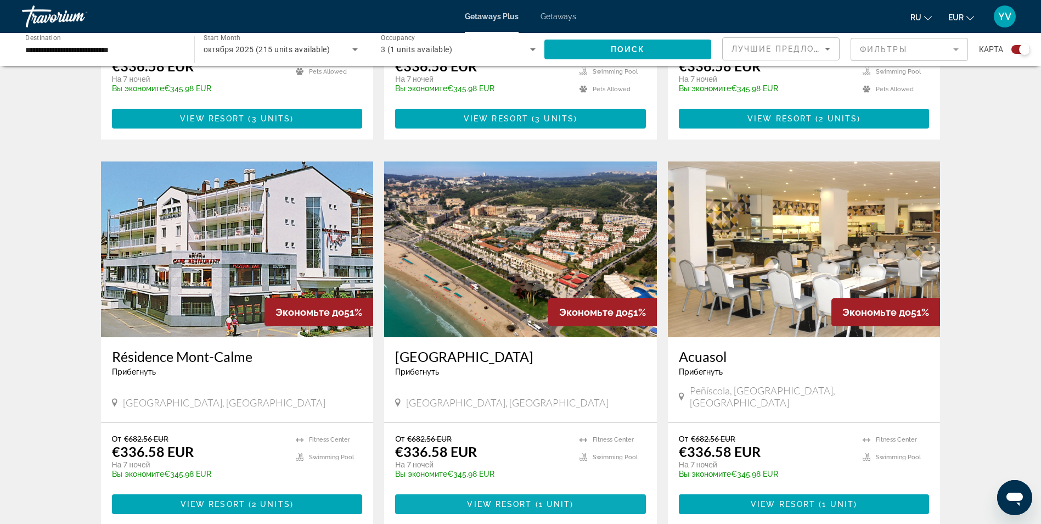
click at [478, 499] on span "View Resort" at bounding box center [499, 503] width 65 height 9
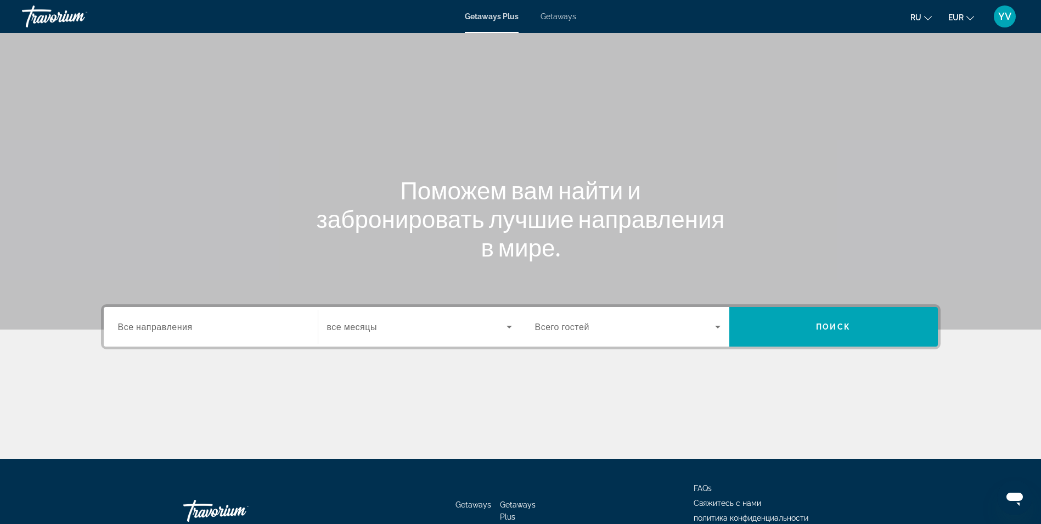
click at [551, 14] on span "Getaways" at bounding box center [559, 16] width 36 height 9
click at [158, 327] on span "Все направления" at bounding box center [155, 326] width 75 height 10
click at [158, 327] on input "Destination Все направления" at bounding box center [211, 327] width 186 height 13
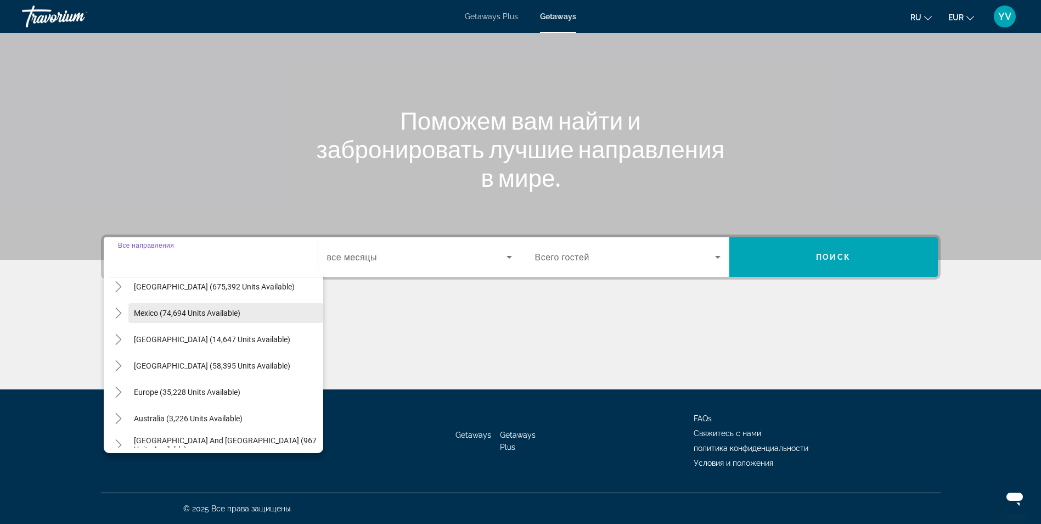
scroll to position [55, 0]
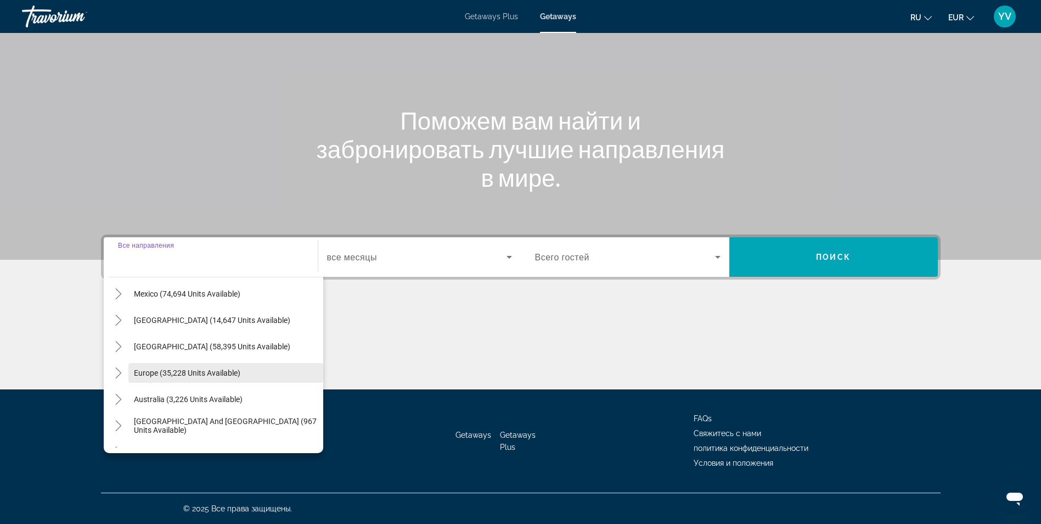
click at [150, 380] on span "Search widget" at bounding box center [225, 372] width 195 height 26
type input "**********"
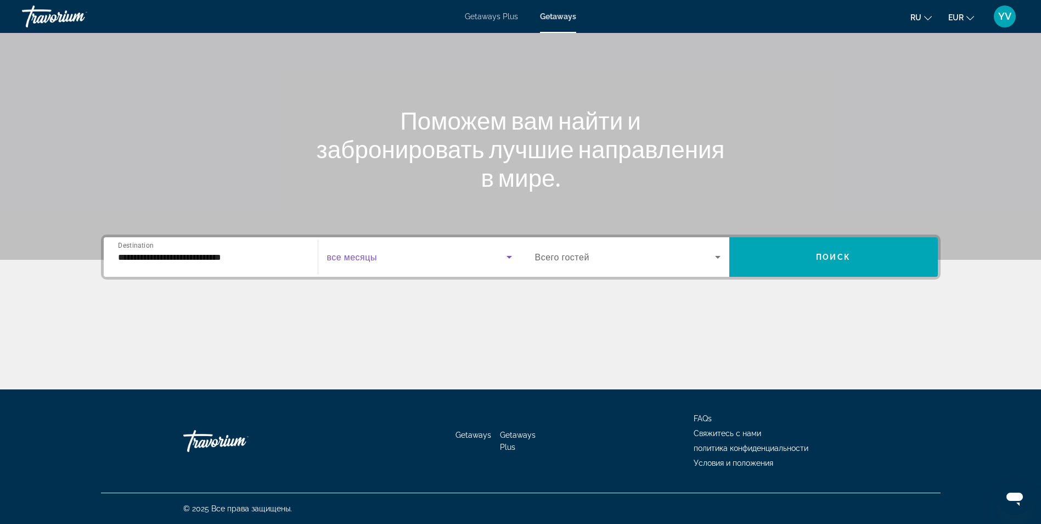
click at [507, 261] on icon "Search widget" at bounding box center [509, 256] width 13 height 13
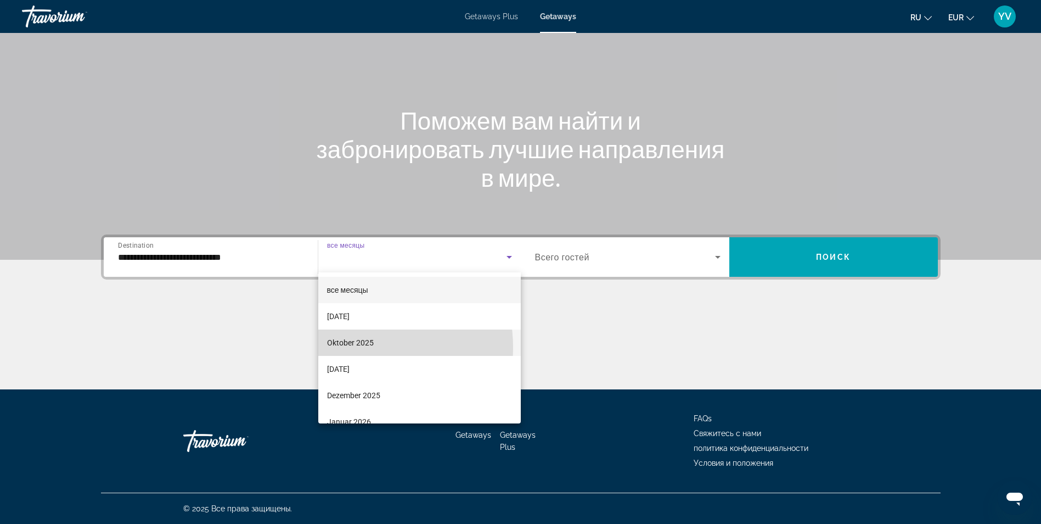
click at [354, 347] on span "Oktober 2025" at bounding box center [350, 342] width 47 height 13
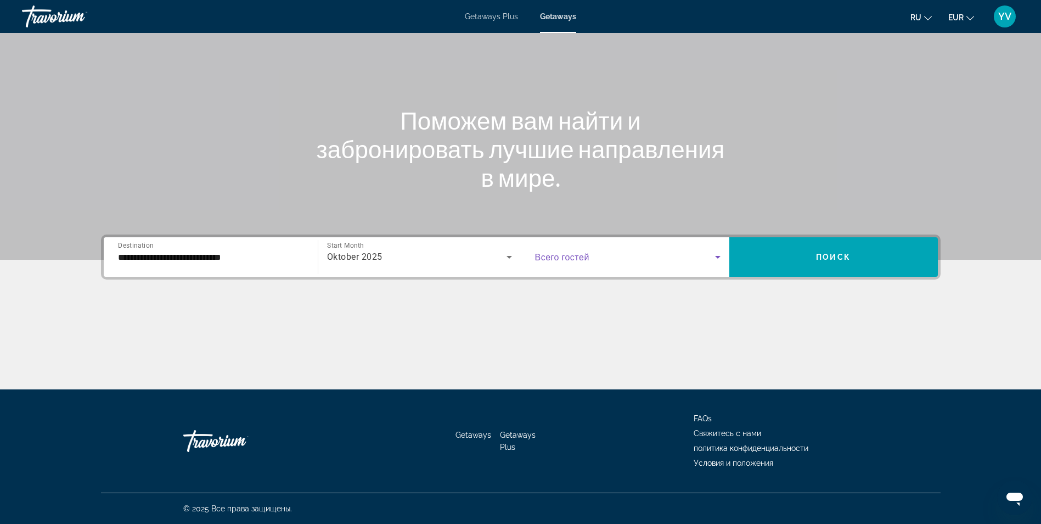
click at [716, 259] on icon "Search widget" at bounding box center [717, 256] width 13 height 13
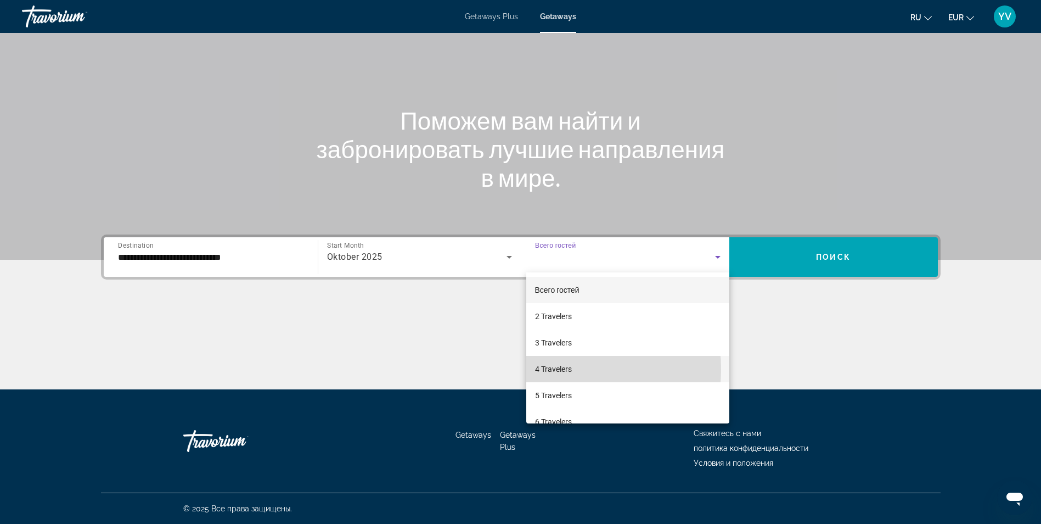
click at [542, 369] on span "4 Travelers" at bounding box center [553, 368] width 37 height 13
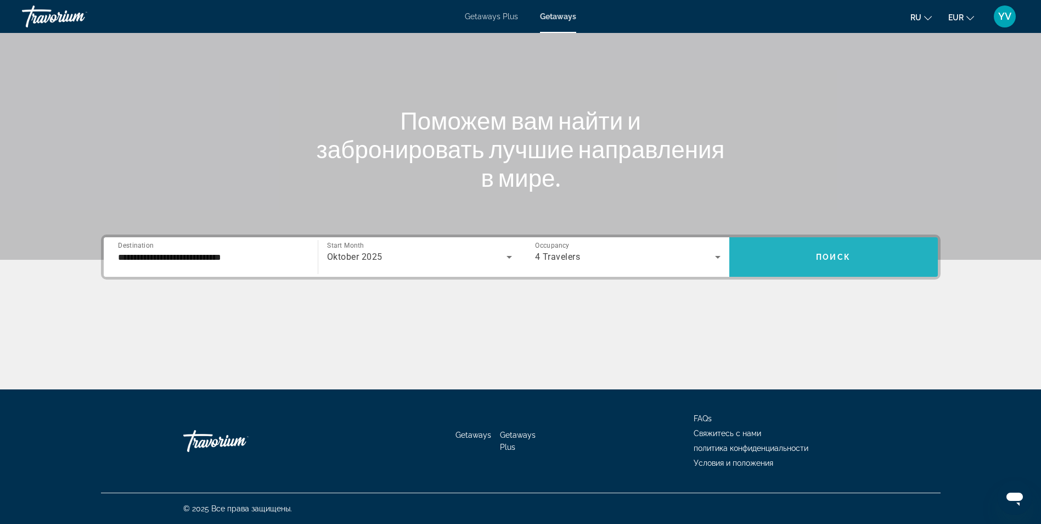
click at [844, 257] on span "Поиск" at bounding box center [833, 256] width 35 height 9
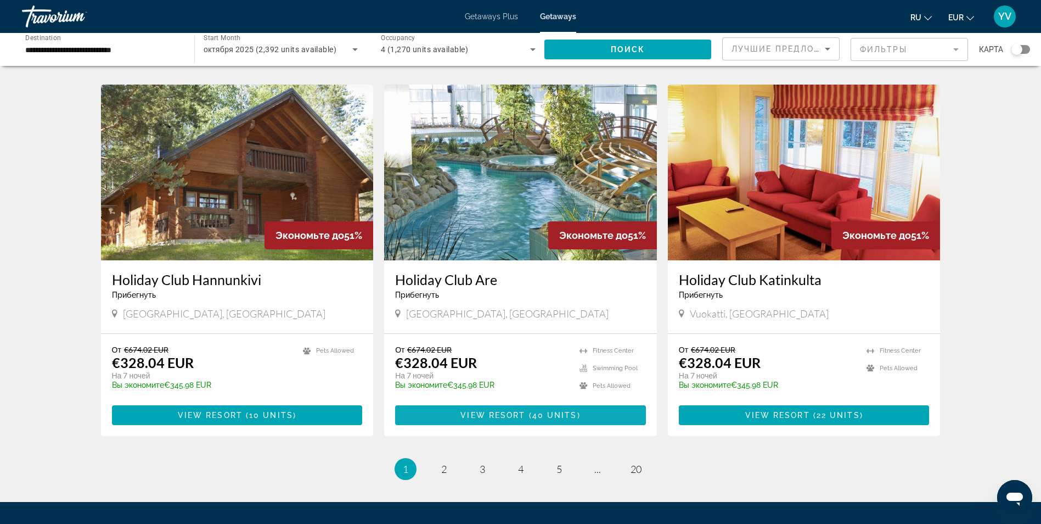
scroll to position [1207, 0]
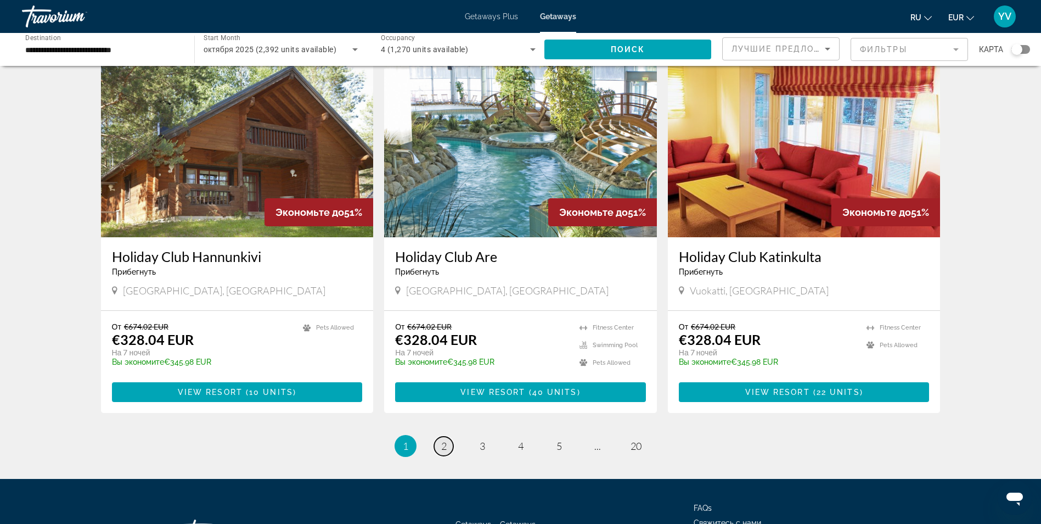
click at [441, 440] on span "2" at bounding box center [443, 446] width 5 height 12
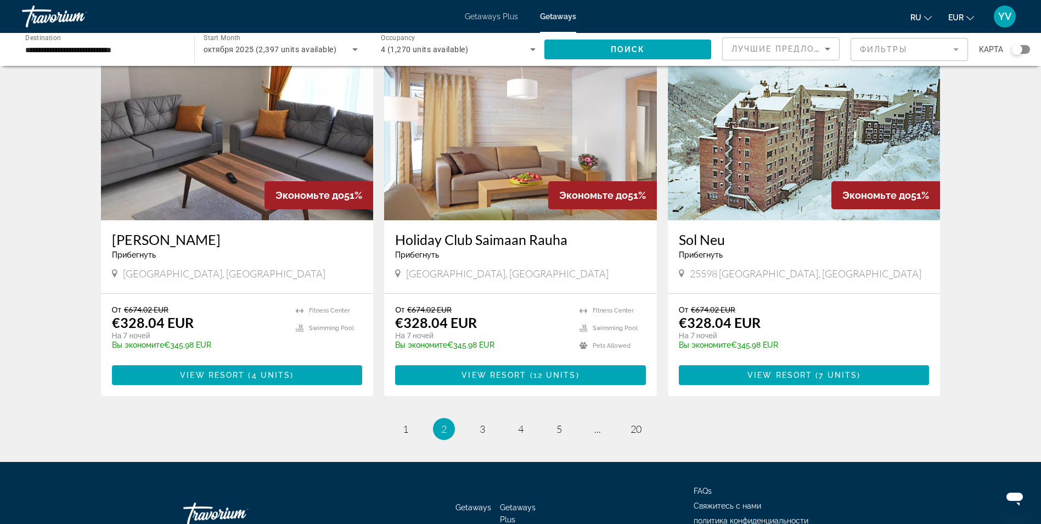
scroll to position [1252, 0]
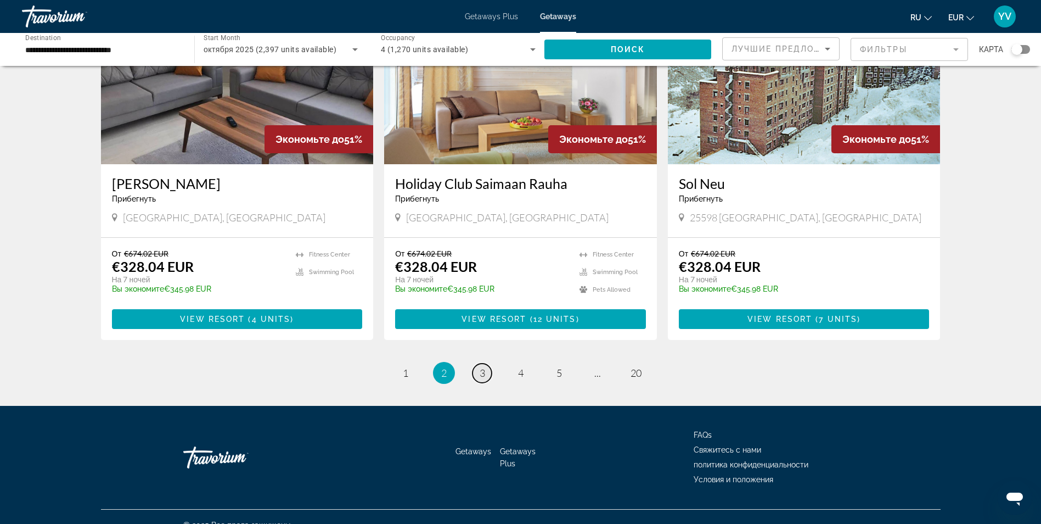
click at [478, 363] on link "page 3" at bounding box center [482, 372] width 19 height 19
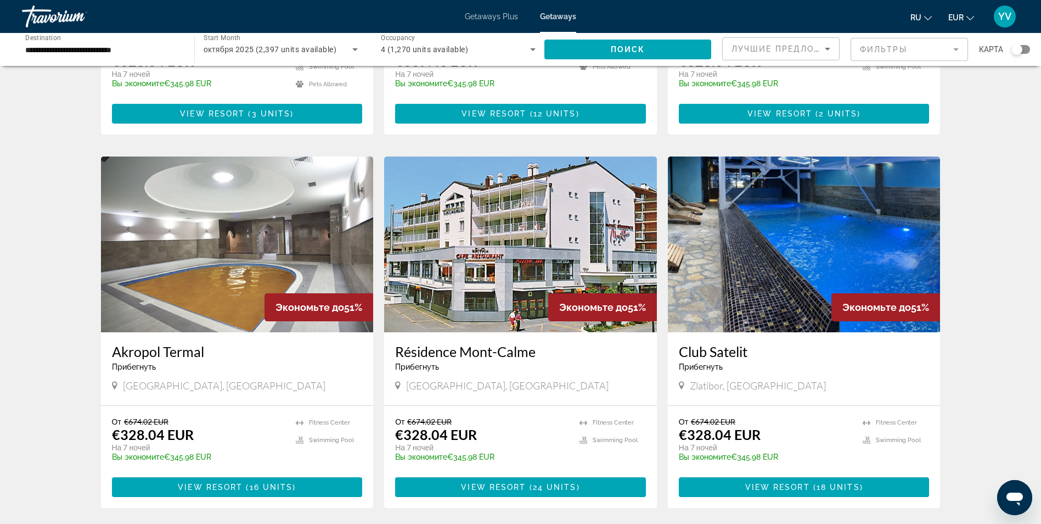
scroll to position [604, 0]
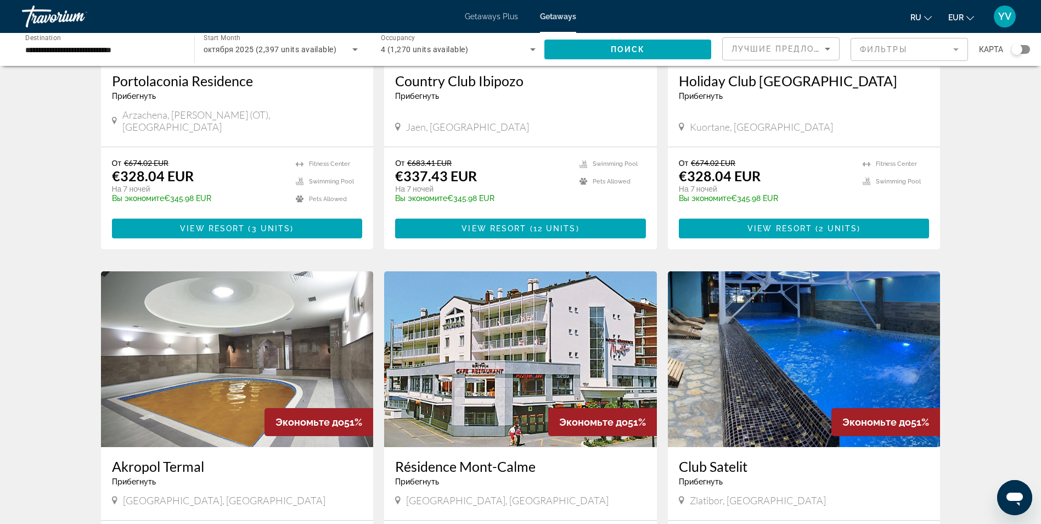
click at [802, 335] on img "Main content" at bounding box center [804, 359] width 273 height 176
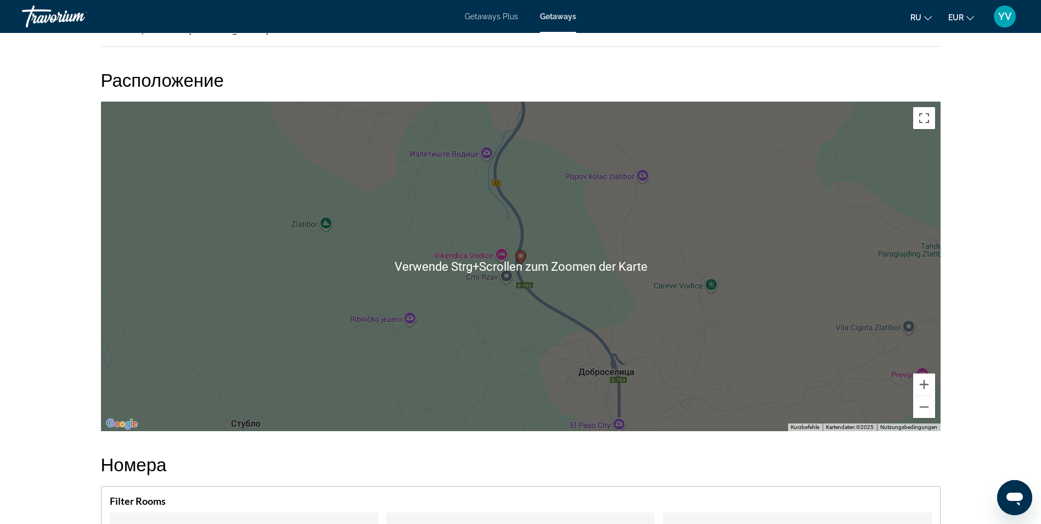
scroll to position [1537, 0]
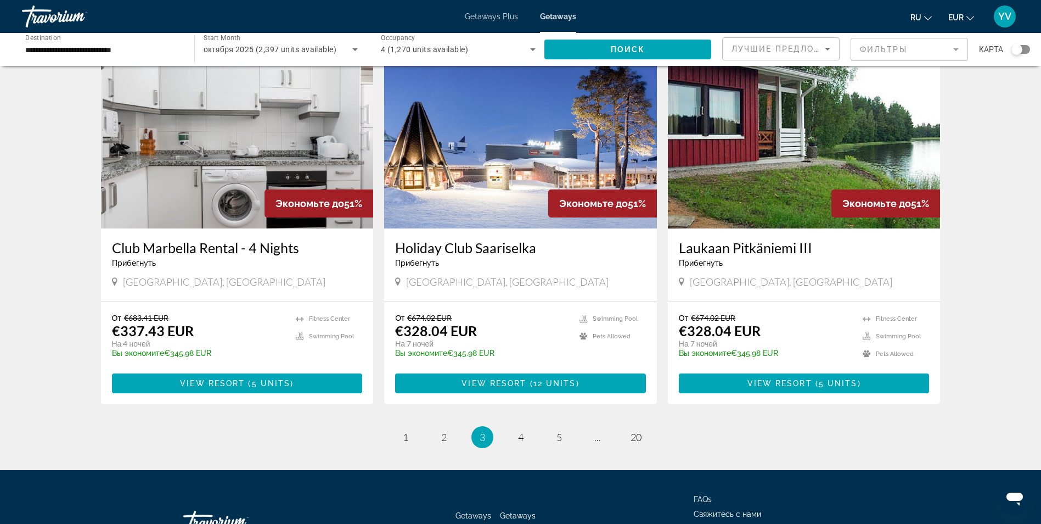
scroll to position [1252, 0]
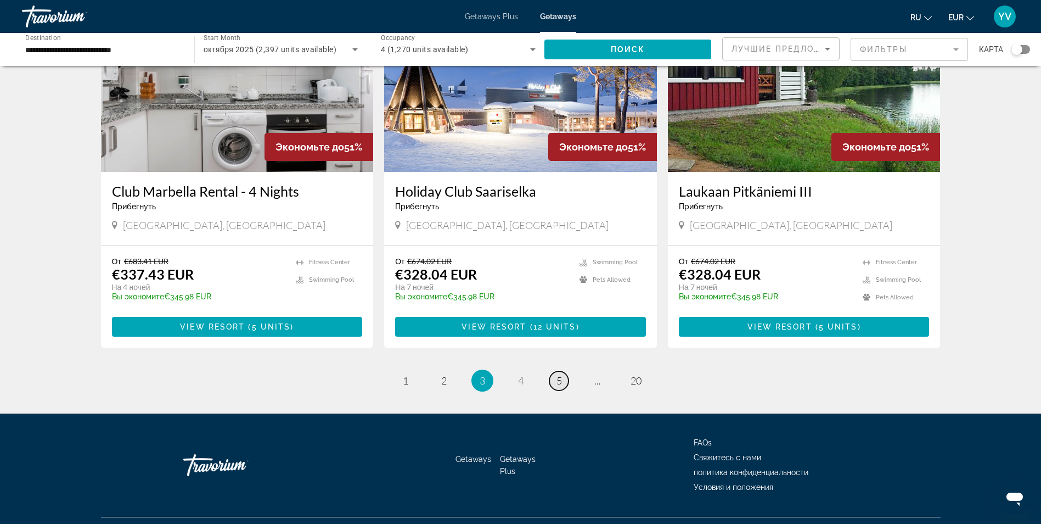
click at [564, 371] on link "page 5" at bounding box center [558, 380] width 19 height 19
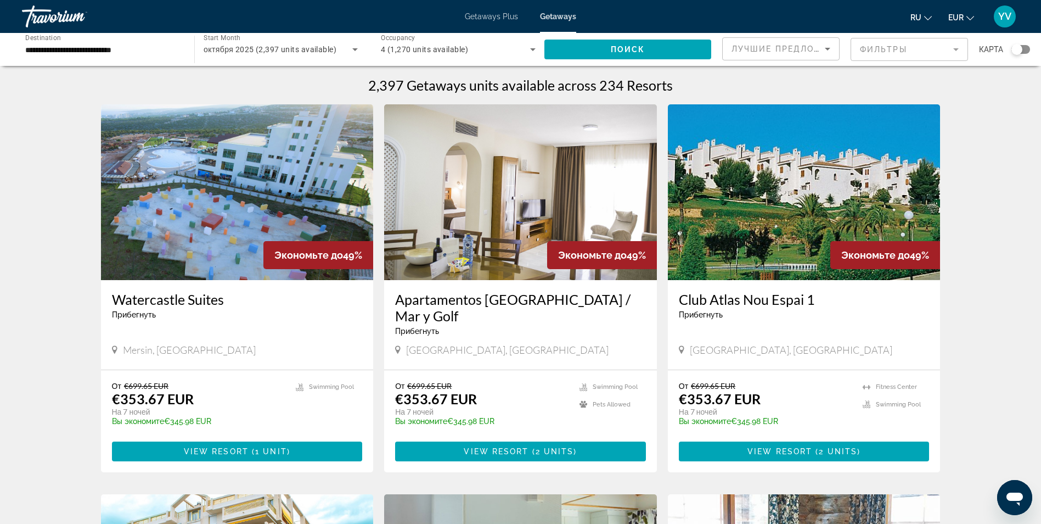
click at [956, 50] on mat-form-field "Фильтры" at bounding box center [909, 49] width 117 height 23
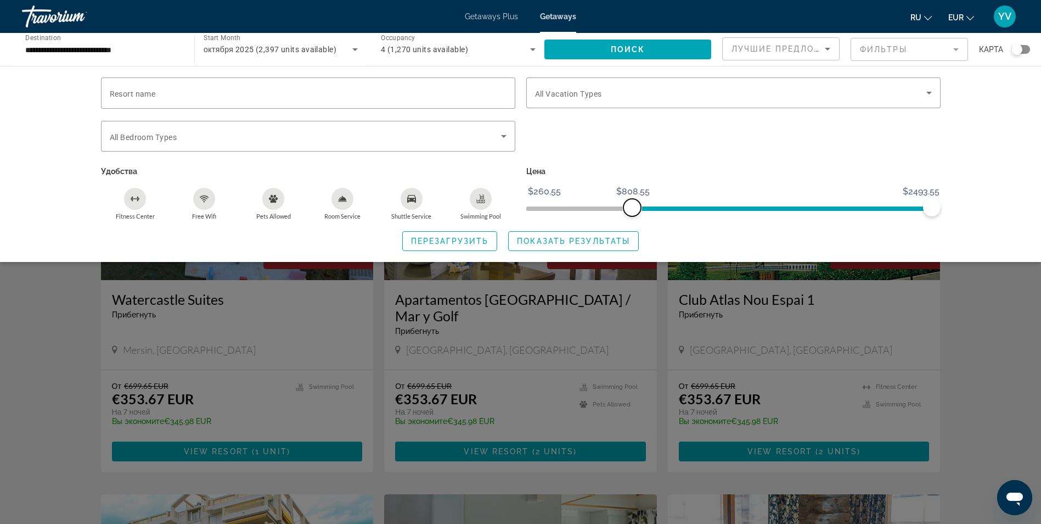
drag, startPoint x: 535, startPoint y: 205, endPoint x: 632, endPoint y: 218, distance: 98.0
click at [632, 218] on div "Цена $260.55 $2493.63 $808.55 $2493.55" at bounding box center [733, 192] width 425 height 57
click at [617, 49] on span "Поиск" at bounding box center [628, 49] width 35 height 9
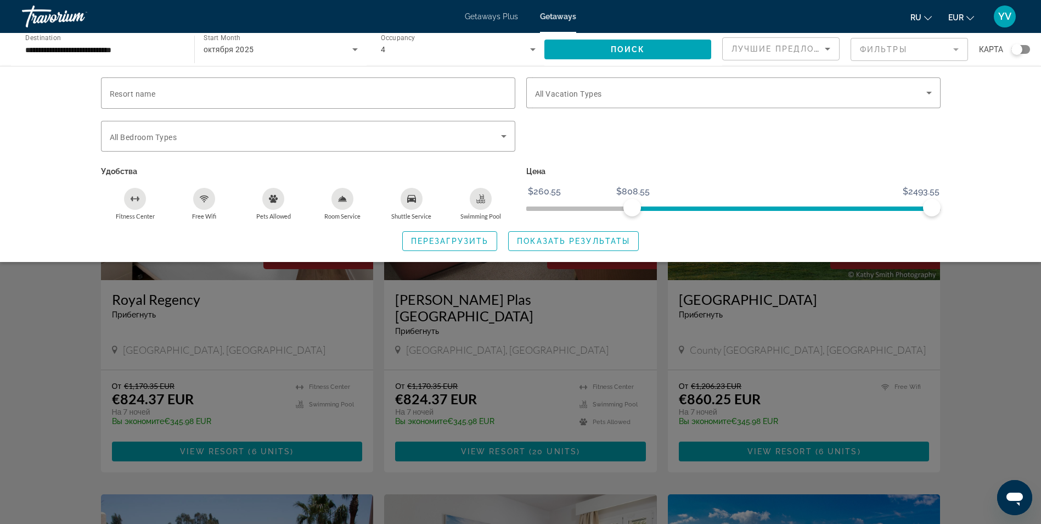
click at [984, 315] on div "Search widget" at bounding box center [520, 344] width 1041 height 359
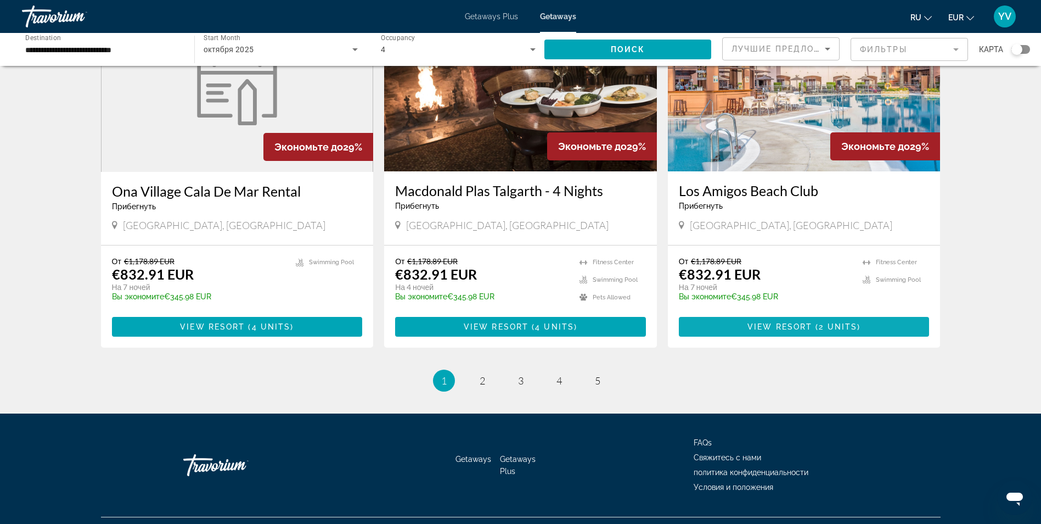
scroll to position [1252, 0]
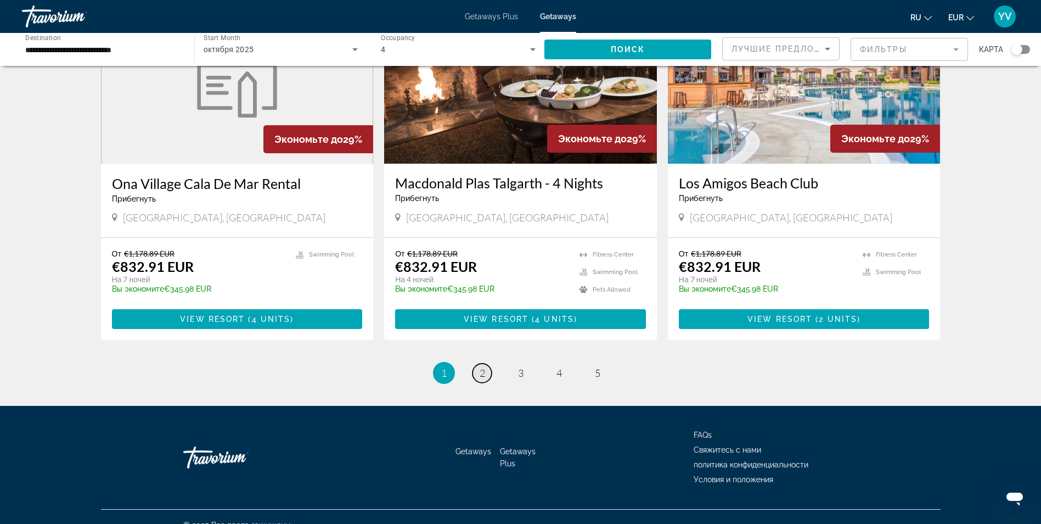
click at [480, 367] on span "2" at bounding box center [482, 373] width 5 height 12
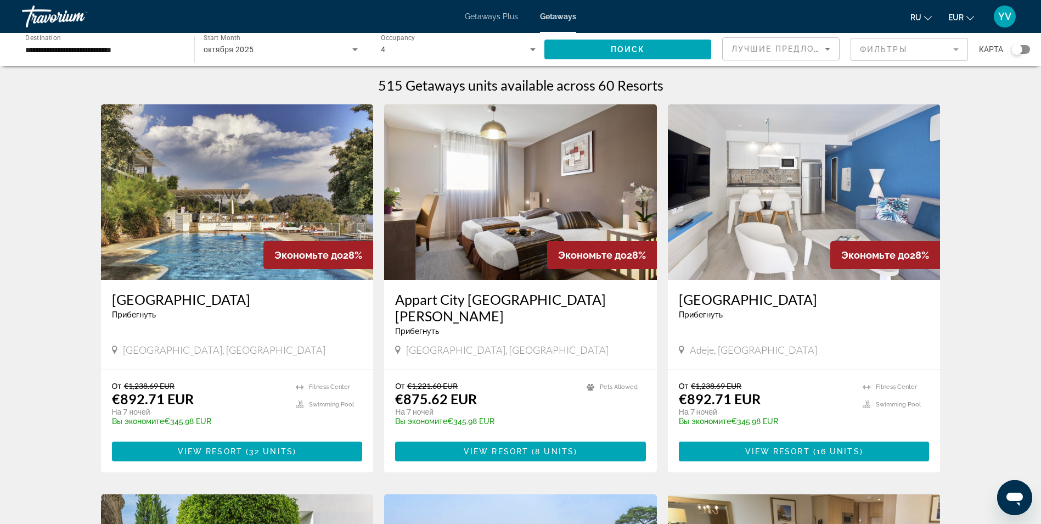
click at [1025, 49] on div "Search widget" at bounding box center [1021, 49] width 19 height 9
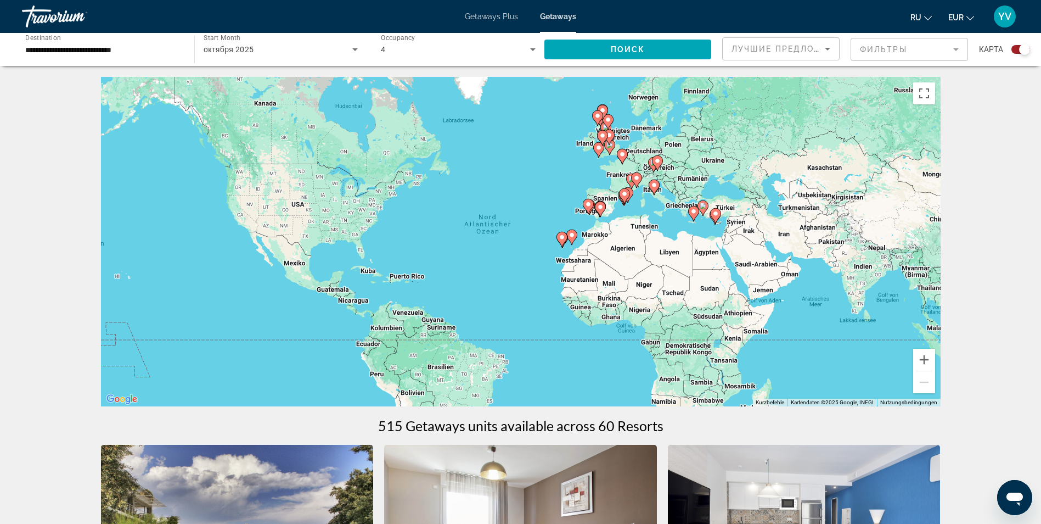
click at [572, 231] on icon "Main content" at bounding box center [571, 237] width 10 height 14
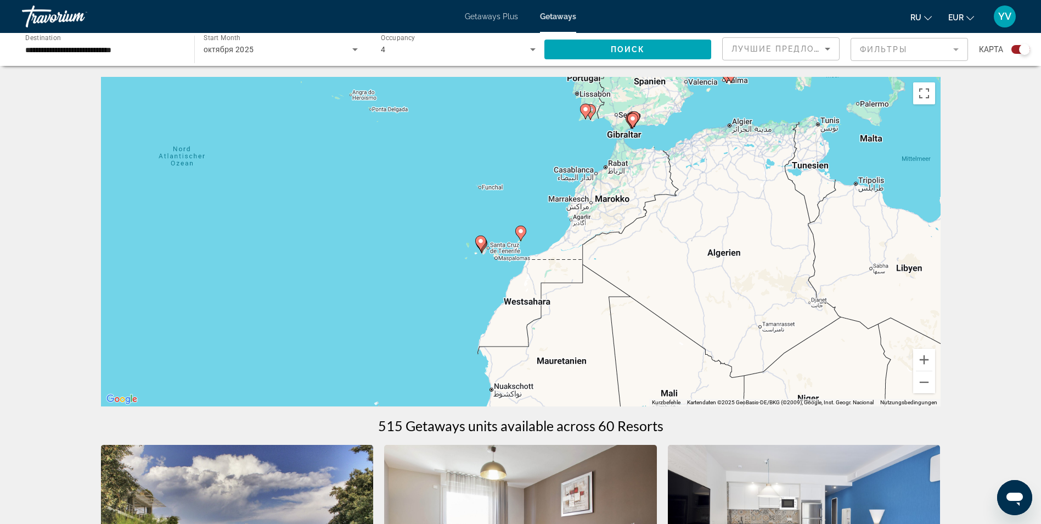
click at [520, 233] on image "Main content" at bounding box center [521, 231] width 7 height 7
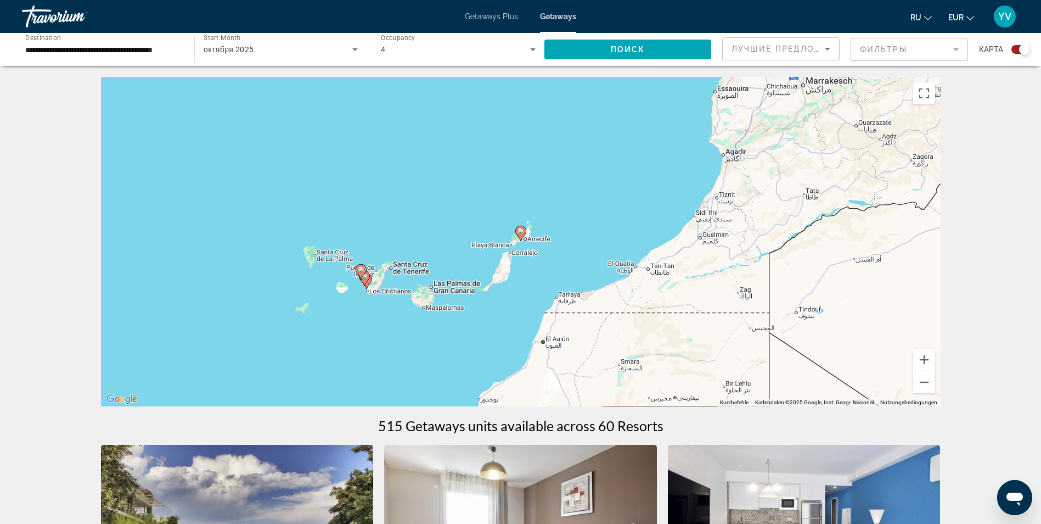
click at [520, 233] on image "Main content" at bounding box center [521, 231] width 7 height 7
type input "**********"
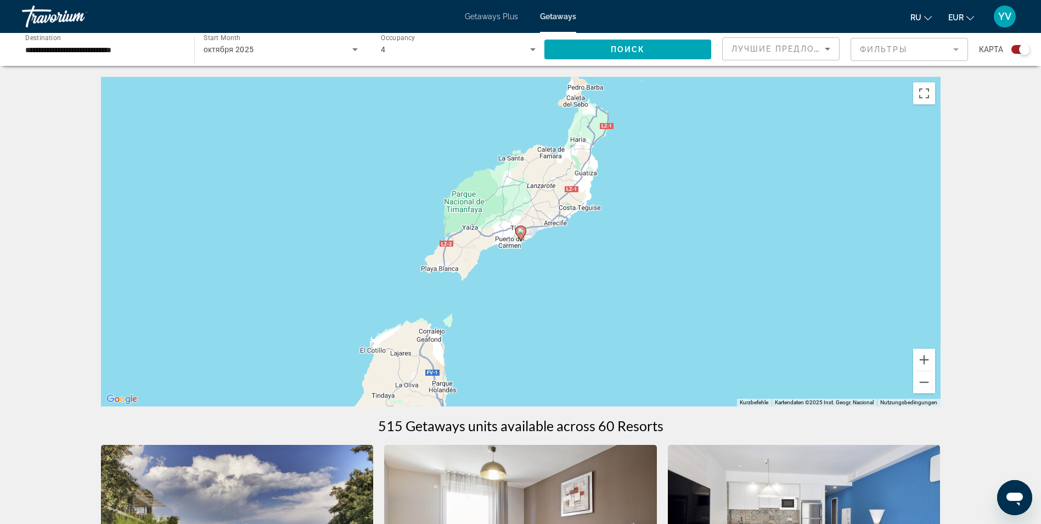
click at [520, 233] on image "Main content" at bounding box center [521, 231] width 7 height 7
